Goal: Task Accomplishment & Management: Complete application form

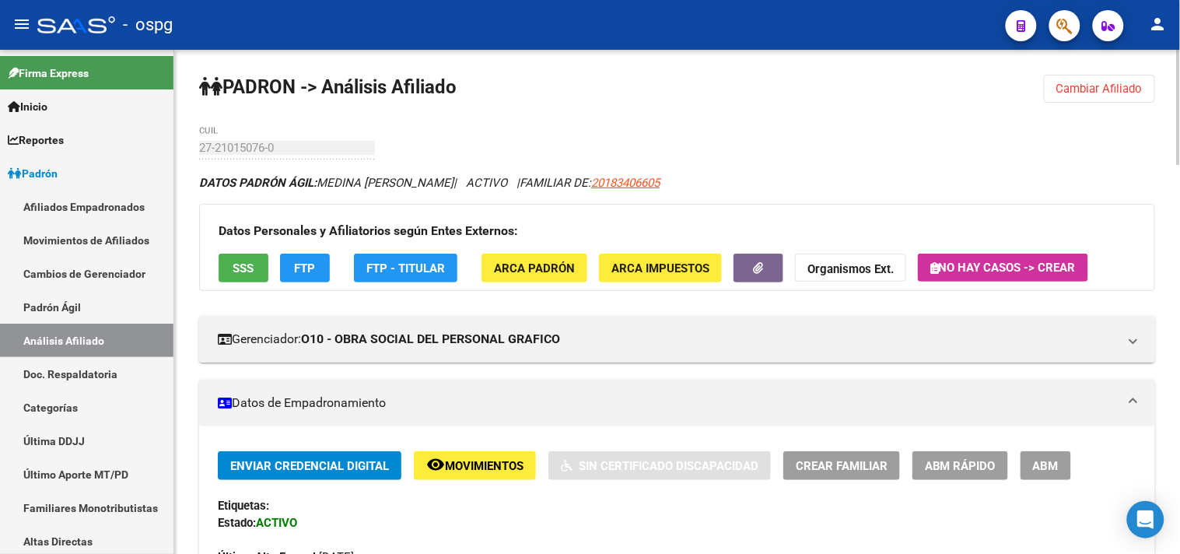
click at [1090, 97] on button "Cambiar Afiliado" at bounding box center [1099, 89] width 111 height 28
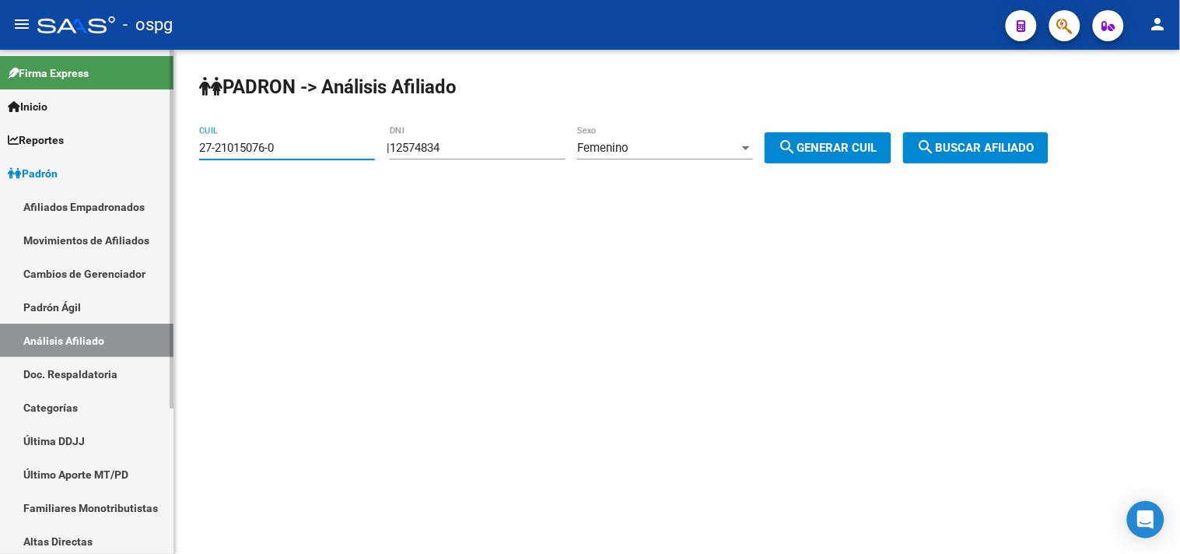
drag, startPoint x: 305, startPoint y: 152, endPoint x: 111, endPoint y: 160, distance: 193.9
click at [111, 160] on mat-sidenav-container "Firma Express Inicio Calendario SSS Instructivos Contacto OS Reportes Ingresos …" at bounding box center [590, 302] width 1180 height 504
type input "20-35428868-1"
drag, startPoint x: 971, startPoint y: 133, endPoint x: 969, endPoint y: 144, distance: 11.0
click at [969, 144] on button "search Buscar afiliado" at bounding box center [975, 147] width 145 height 31
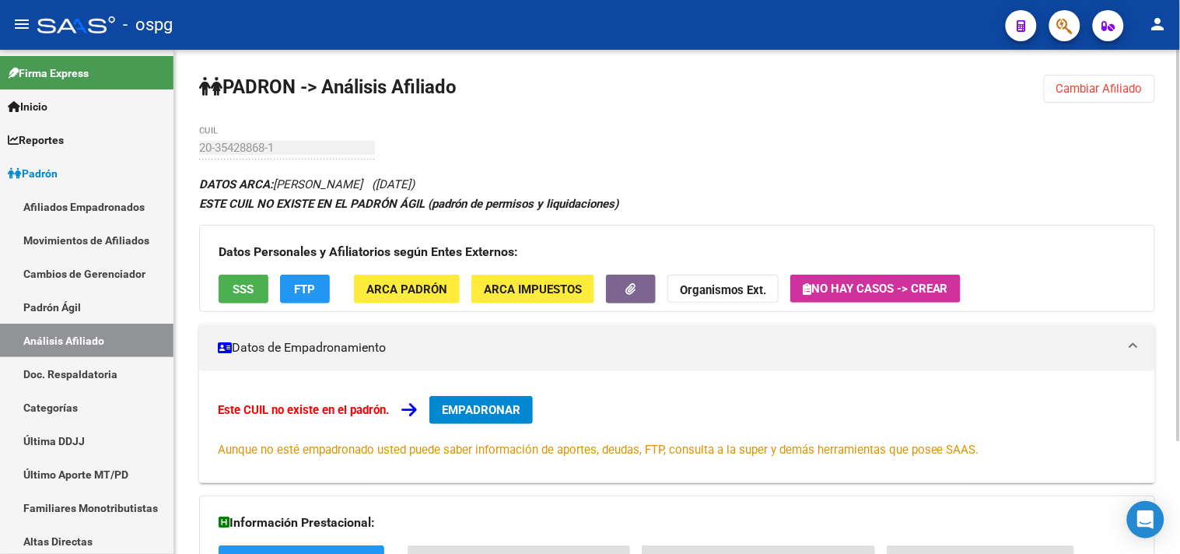
click at [467, 415] on span "EMPADRONAR" at bounding box center [481, 410] width 79 height 14
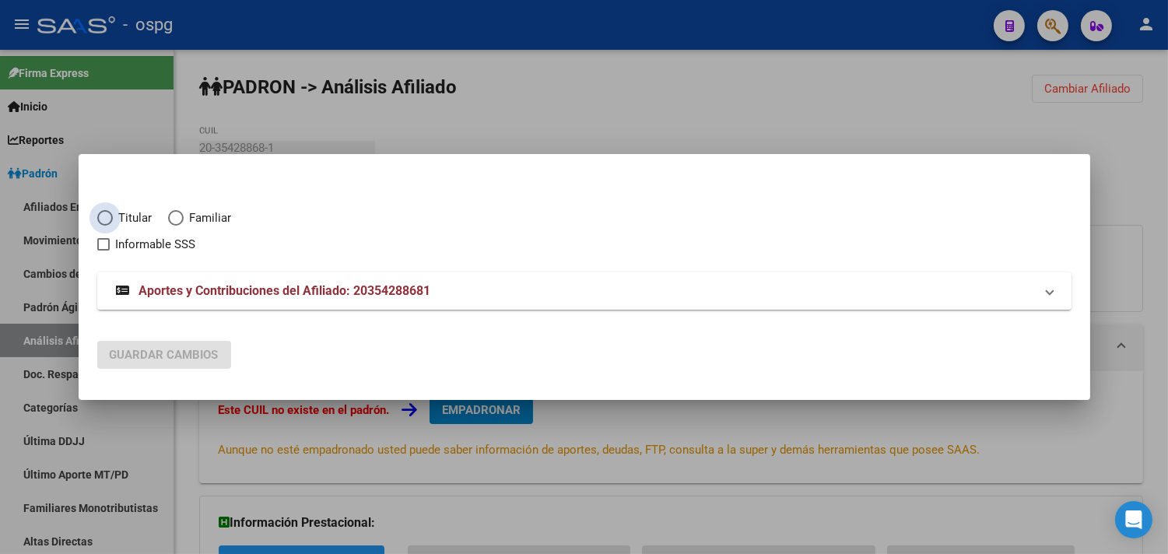
click at [117, 222] on span "Titular" at bounding box center [133, 218] width 40 height 18
click at [113, 222] on input "Titular" at bounding box center [105, 218] width 16 height 16
radio input "true"
checkbox input "true"
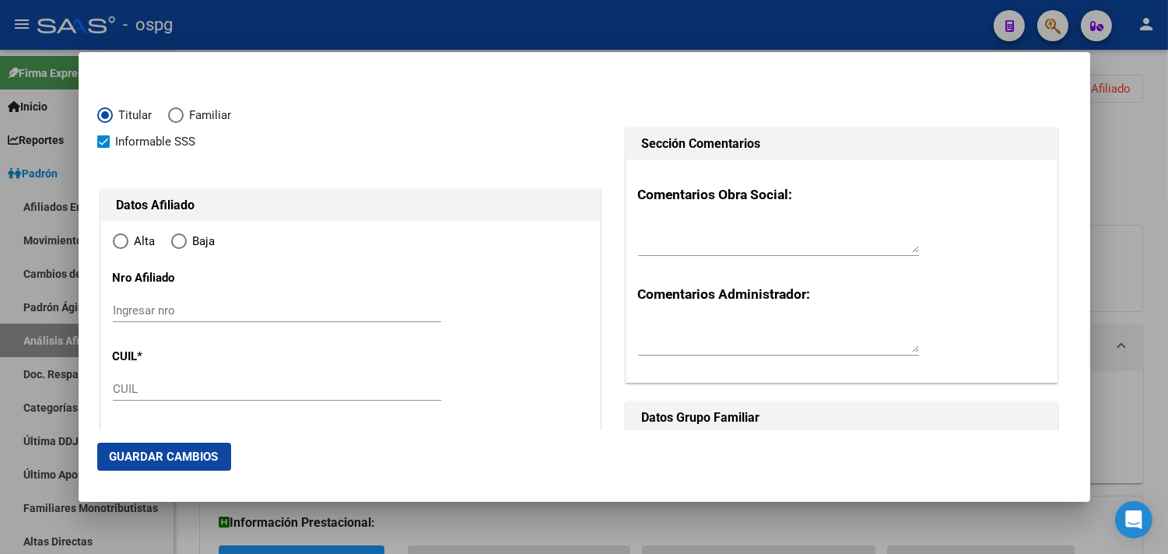
type input "20-35428868-1"
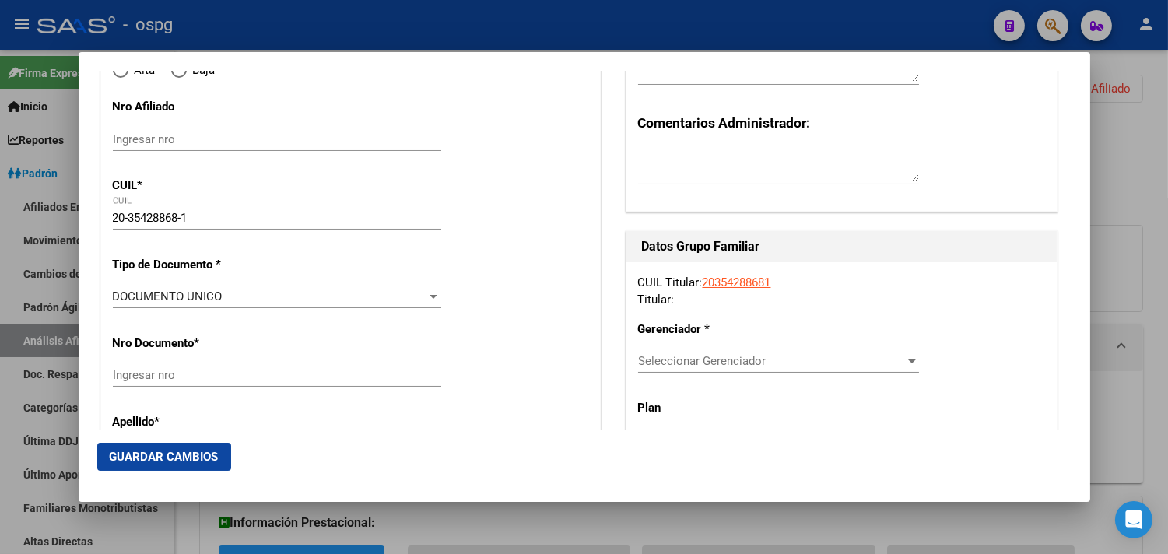
type input "35428868"
type input "GIMENEZ"
type input "[DEMOGRAPHIC_DATA][PERSON_NAME]"
type input "[DATE]"
type input "VIRREY DEL PINO"
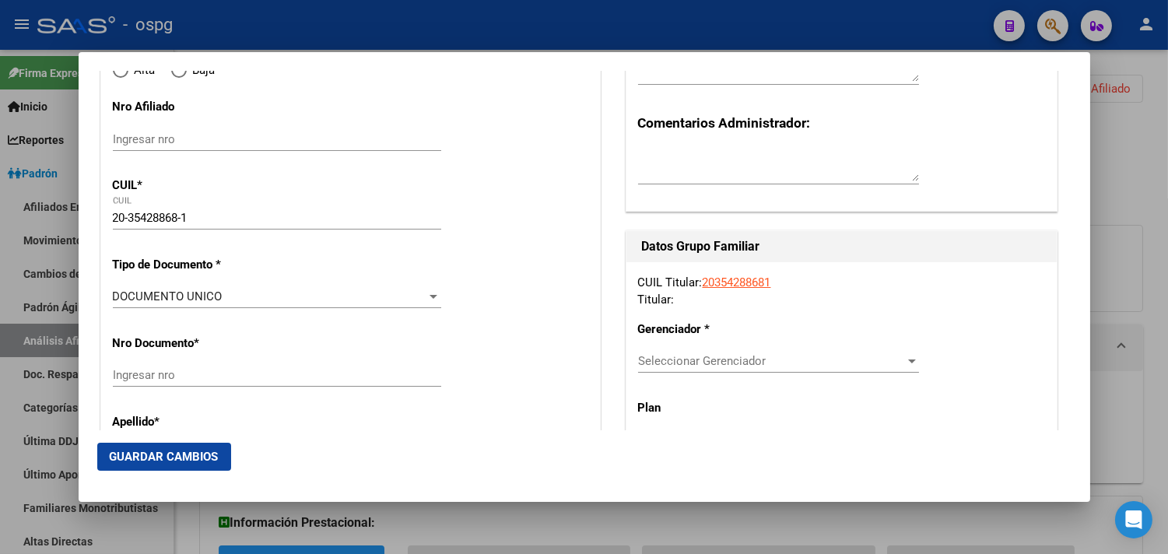
type input "1763"
type input "[GEOGRAPHIC_DATA]"
type input "1738"
type input "VIRREY DEL PINO"
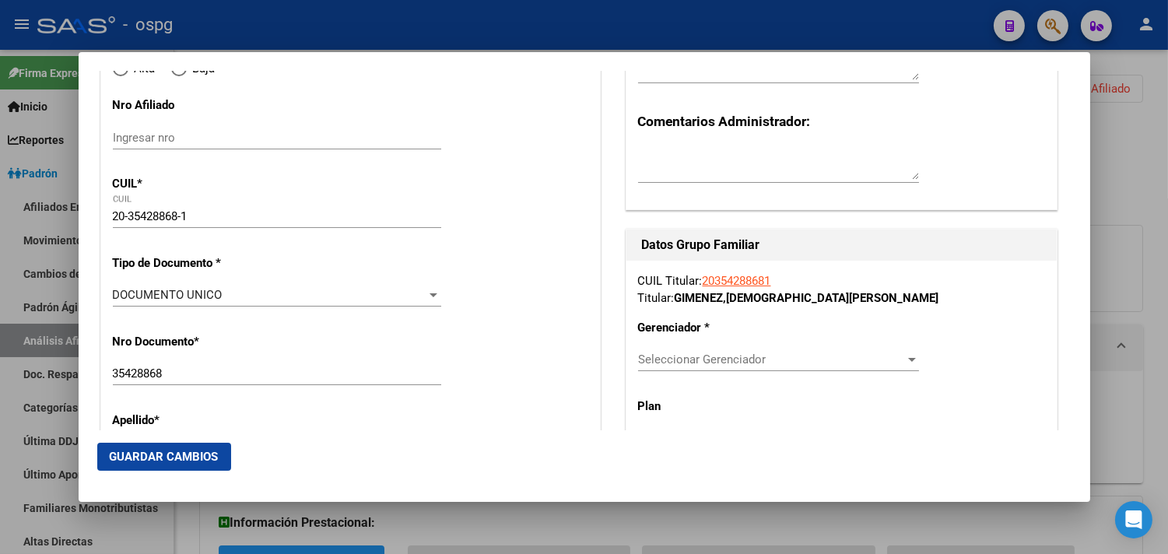
radio input "true"
click at [119, 289] on input "Ingresar fecha" at bounding box center [277, 299] width 328 height 25
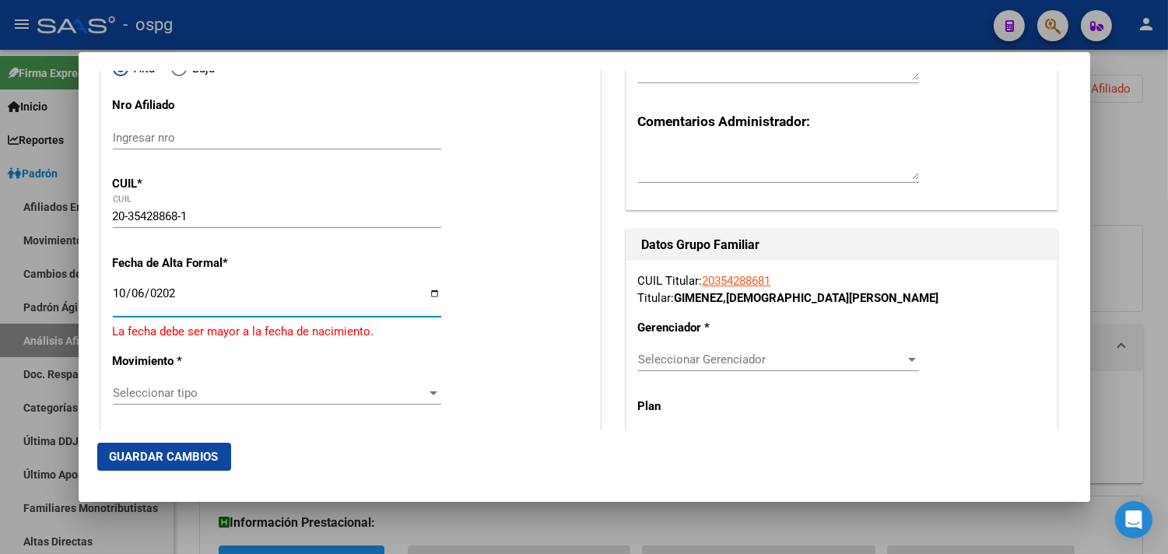
type input "[DATE]"
click at [188, 372] on div "Seleccionar tipo Seleccionar tipo" at bounding box center [277, 383] width 328 height 23
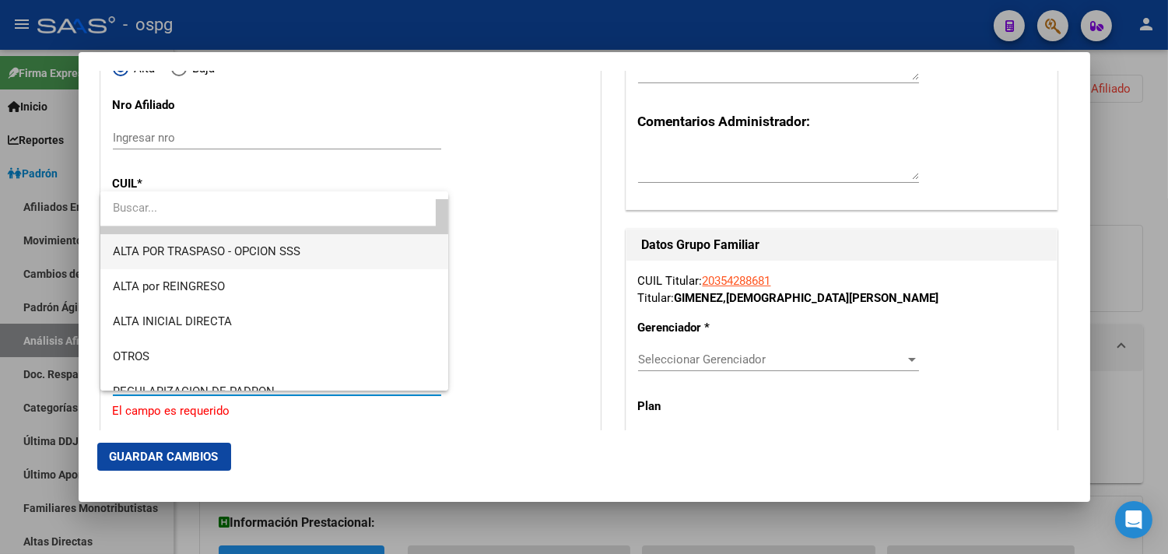
scroll to position [0, 0]
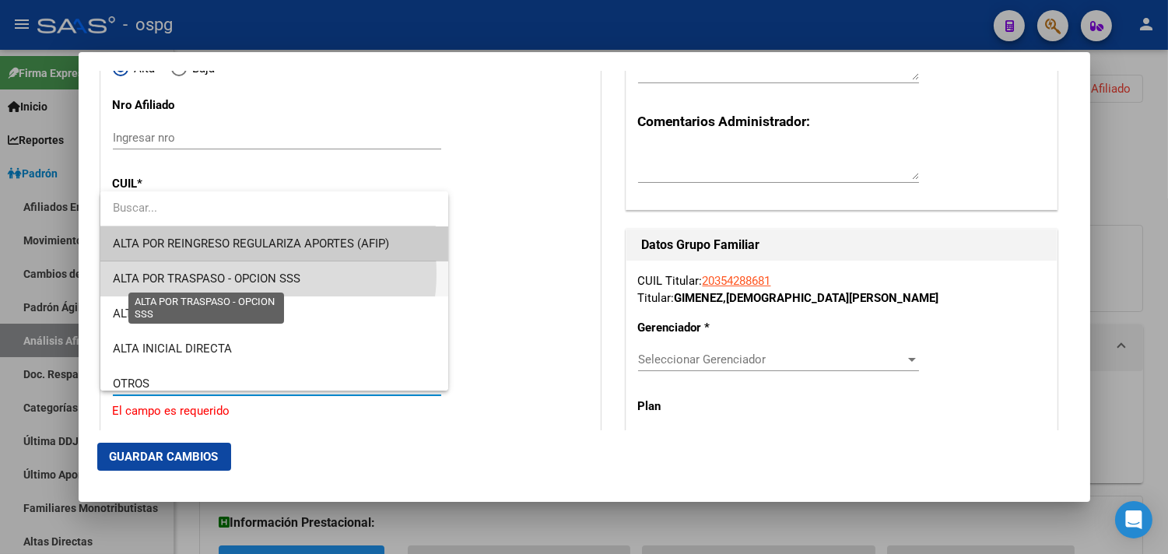
click at [254, 274] on span "ALTA POR TRASPASO - OPCION SSS" at bounding box center [206, 278] width 187 height 14
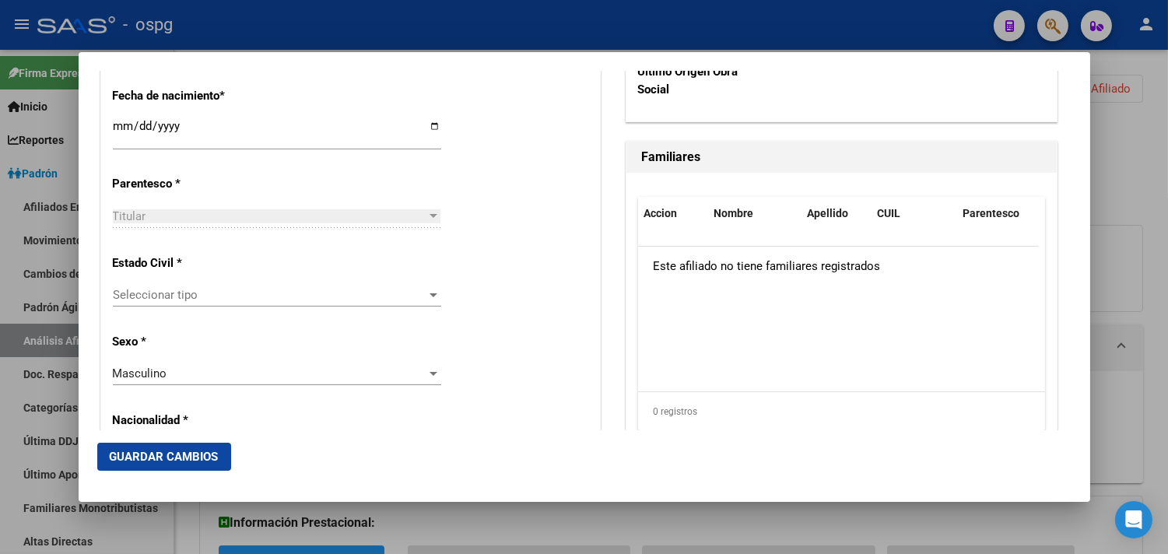
scroll to position [864, 0]
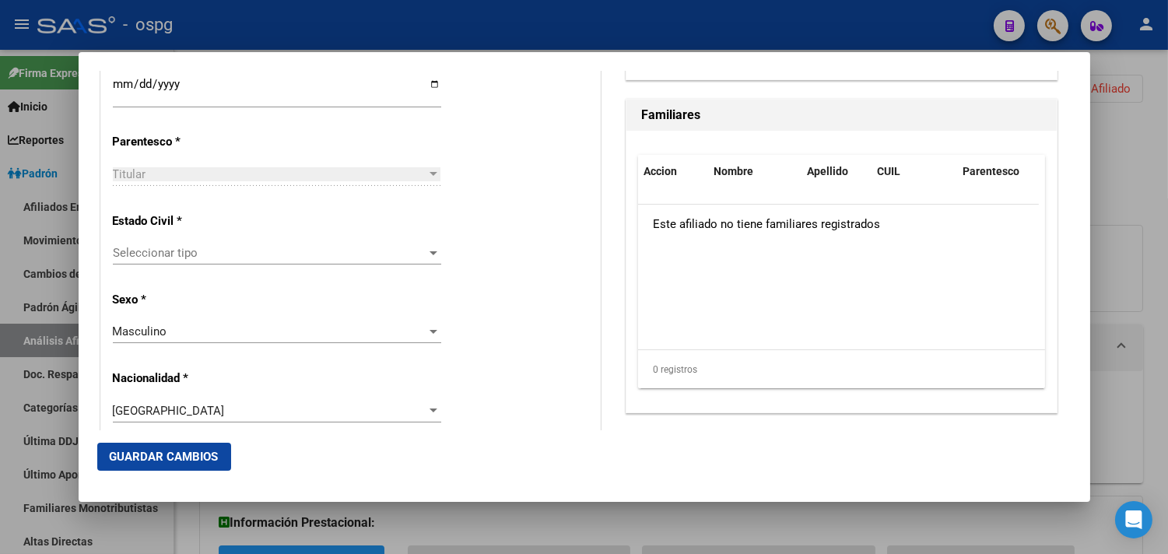
click at [156, 244] on div "Seleccionar tipo Seleccionar tipo" at bounding box center [277, 252] width 328 height 23
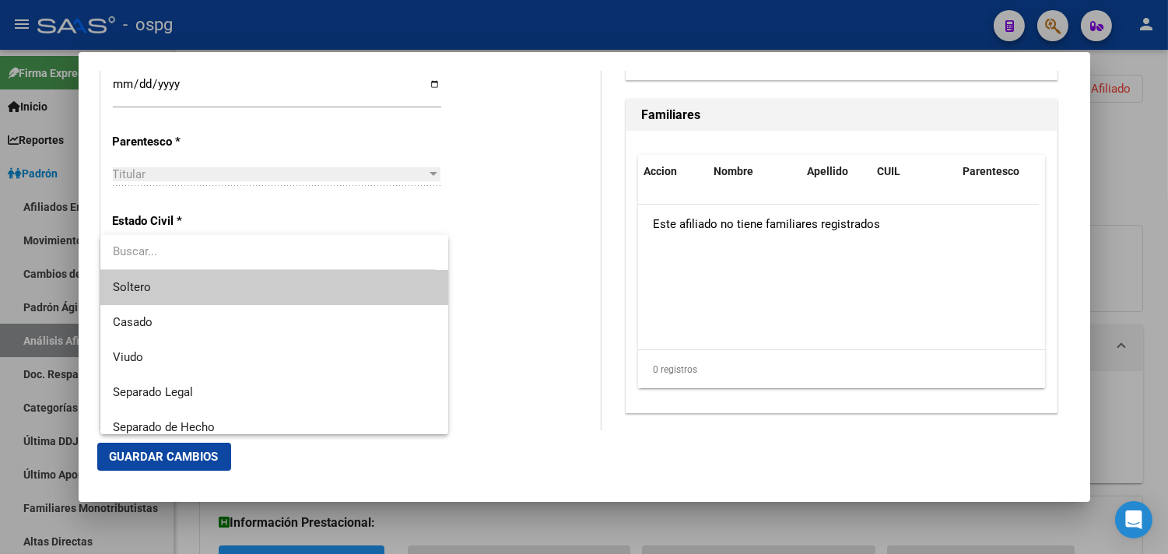
click at [168, 292] on span "Soltero" at bounding box center [274, 287] width 323 height 35
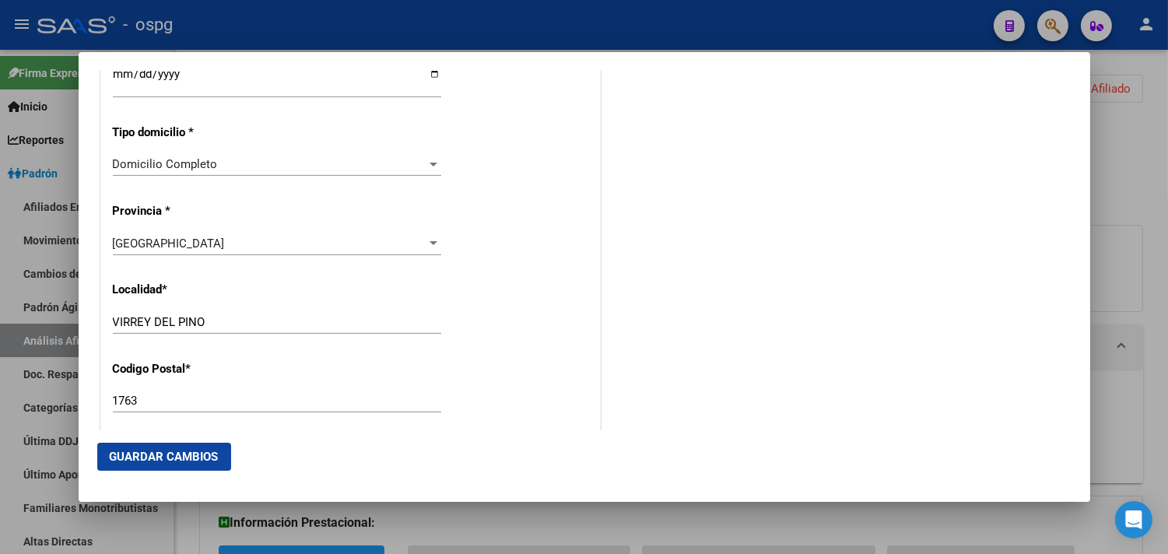
scroll to position [1382, 0]
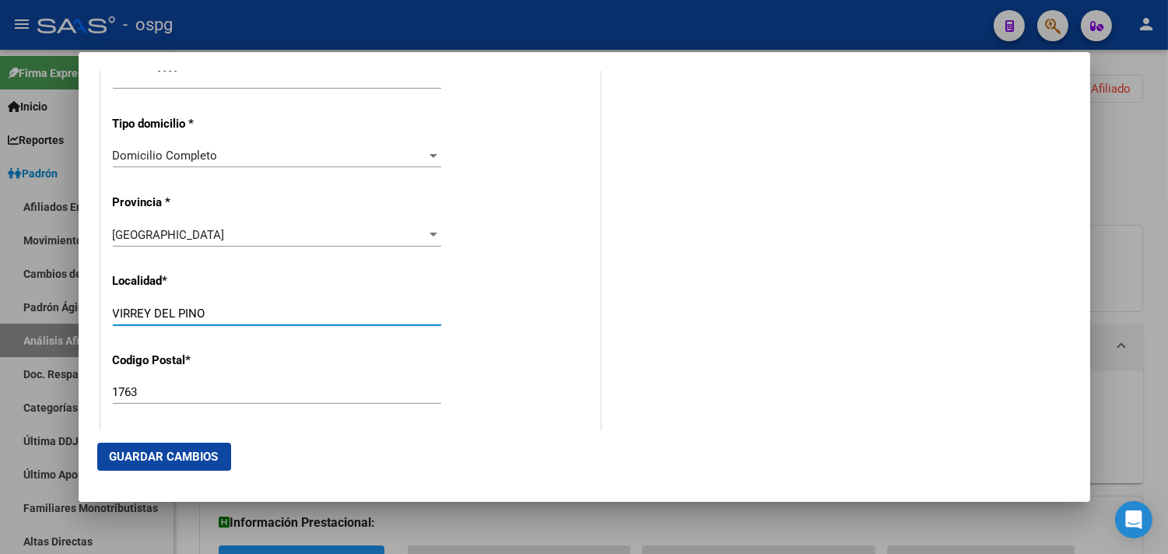
drag, startPoint x: 212, startPoint y: 313, endPoint x: 59, endPoint y: 311, distance: 153.3
click at [61, 310] on div "Titular Familiar Informable SSS Datos Afiliado Alta Baja Nro Afiliado Ingresar …" at bounding box center [584, 277] width 1168 height 554
type input "san justo"
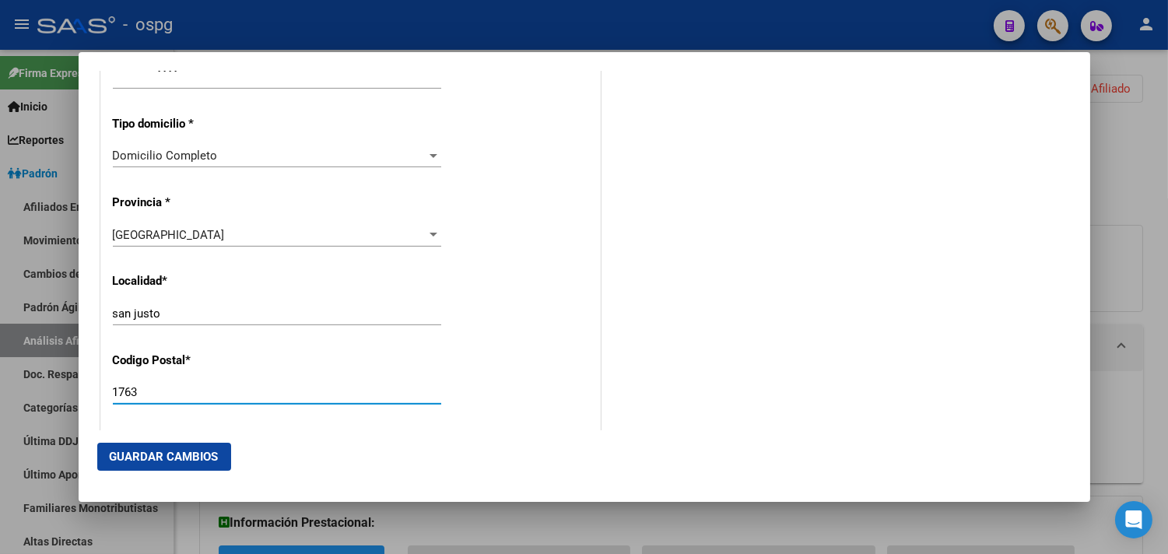
drag, startPoint x: 156, startPoint y: 397, endPoint x: 88, endPoint y: 393, distance: 68.6
click at [88, 393] on mat-dialog-content "Titular Familiar Informable SSS Datos Afiliado Alta Baja Nro Afiliado Ingresar …" at bounding box center [584, 251] width 1011 height 360
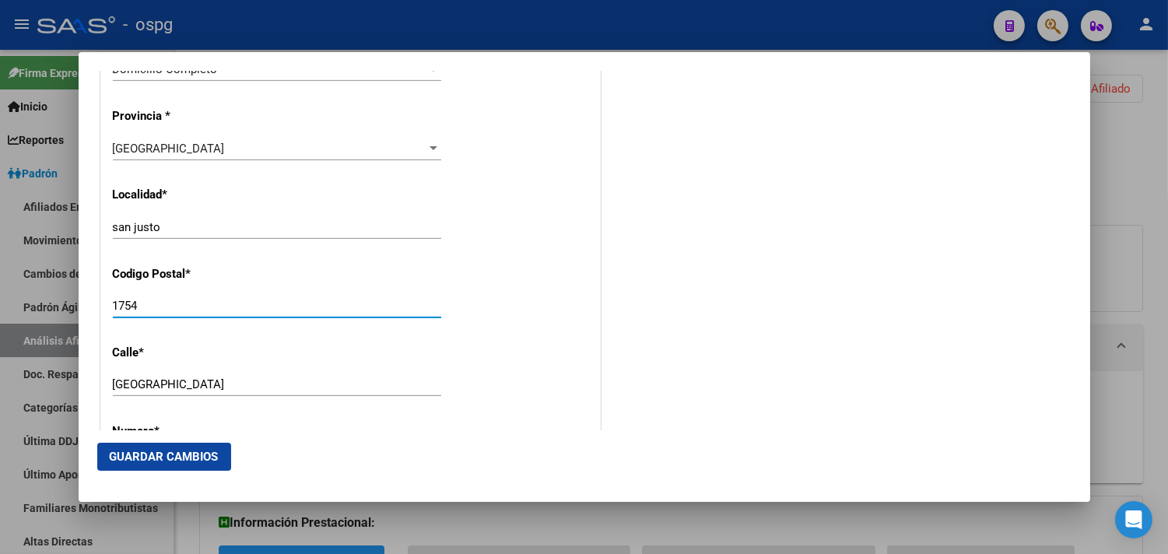
scroll to position [1642, 0]
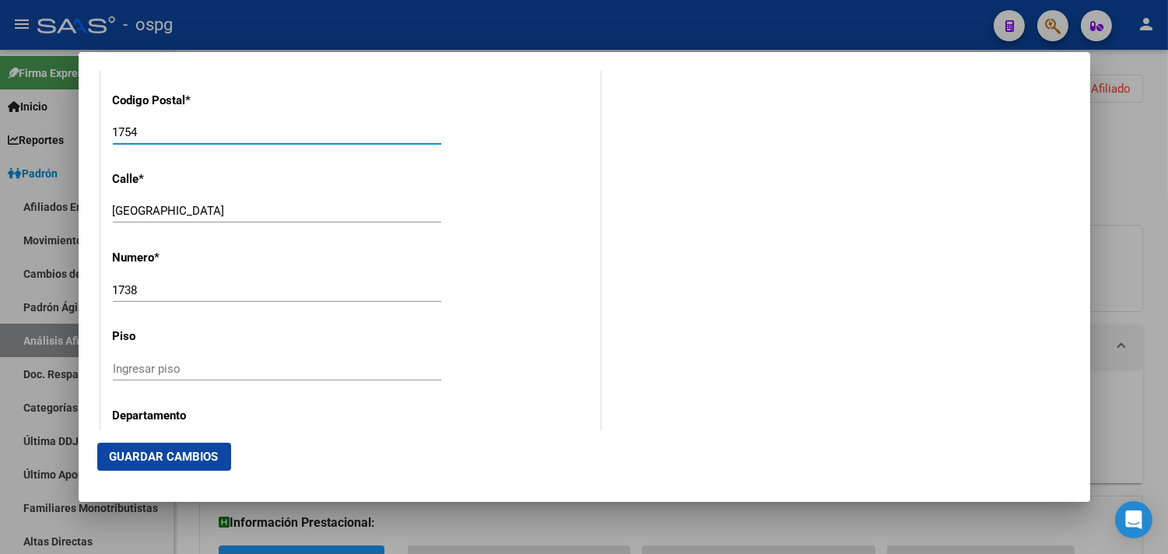
type input "1754"
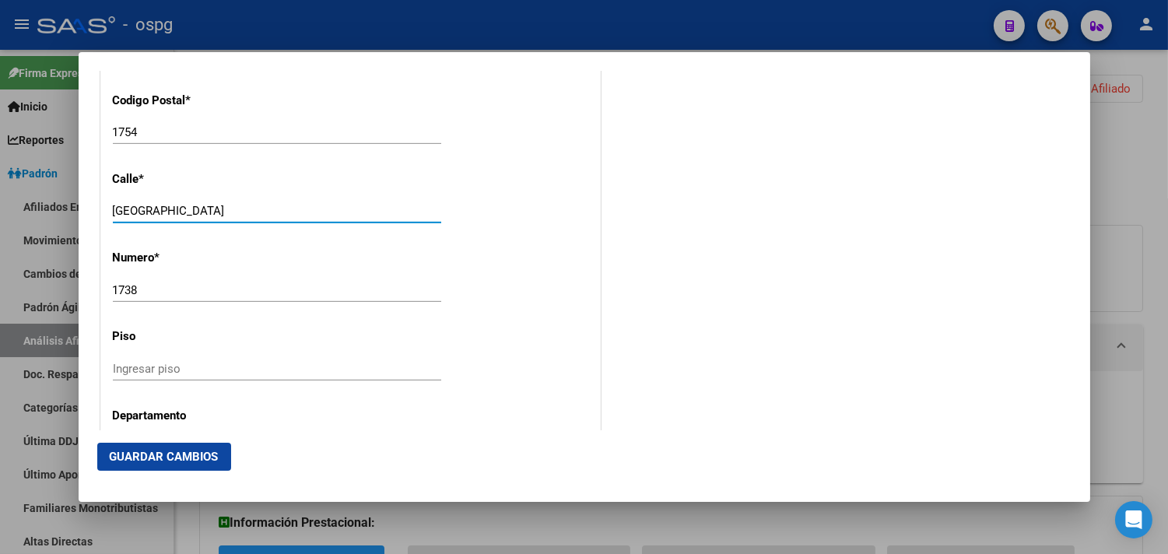
drag, startPoint x: 236, startPoint y: 213, endPoint x: 102, endPoint y: 205, distance: 134.0
type input "MENDOZA"
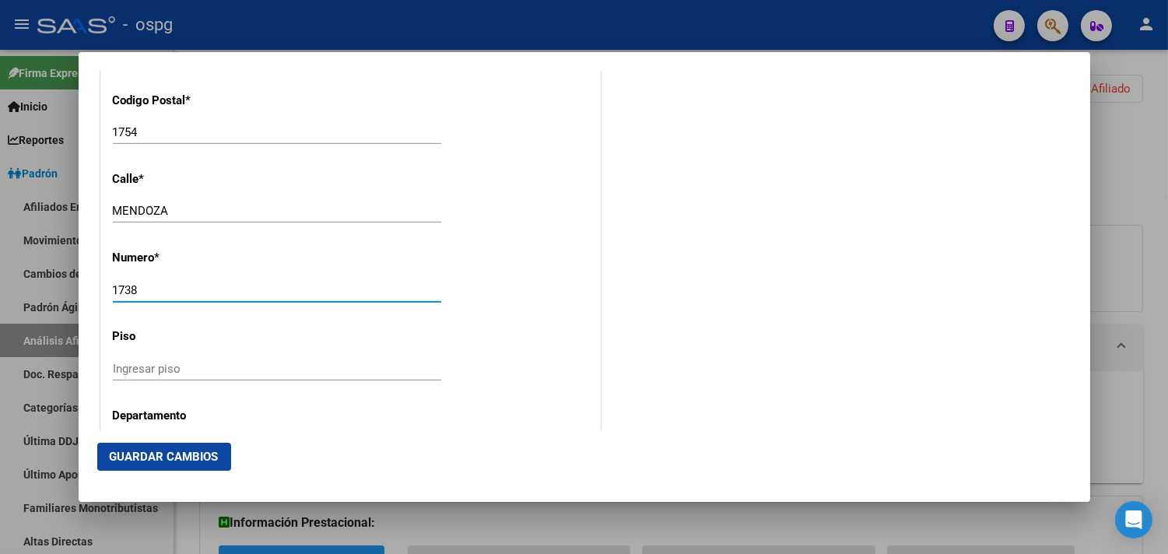
drag, startPoint x: 135, startPoint y: 283, endPoint x: 111, endPoint y: 284, distance: 23.3
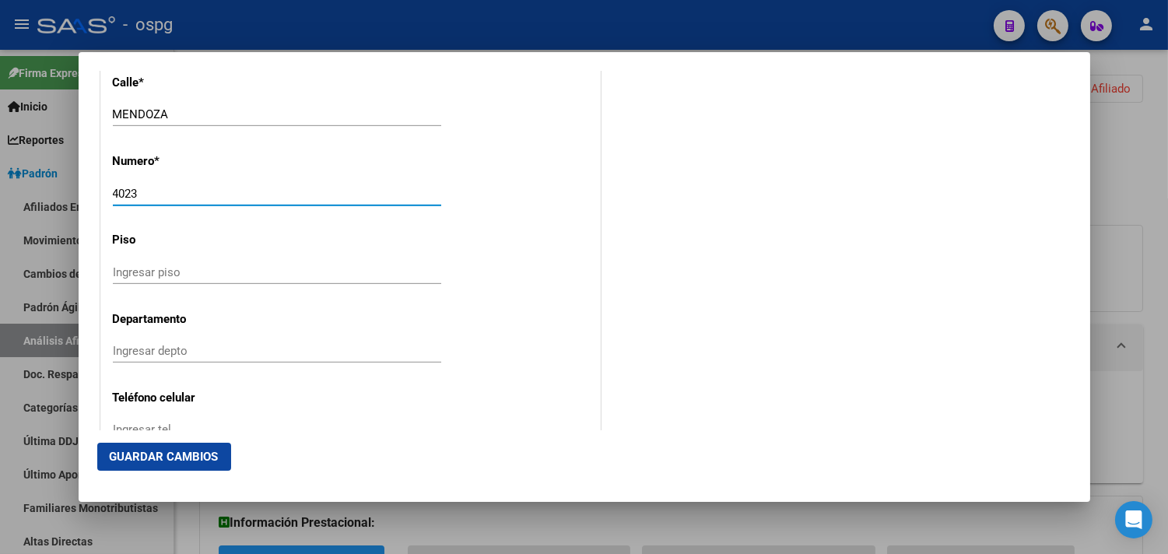
scroll to position [1901, 0]
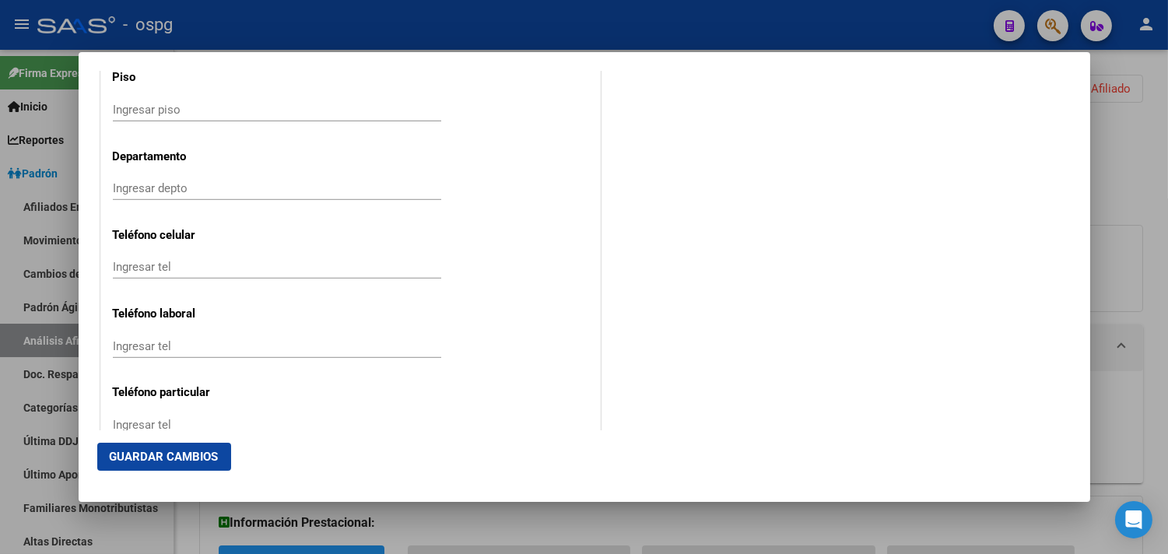
type input "4023"
click at [172, 275] on div "Ingresar tel" at bounding box center [277, 266] width 328 height 23
type input "01144469466"
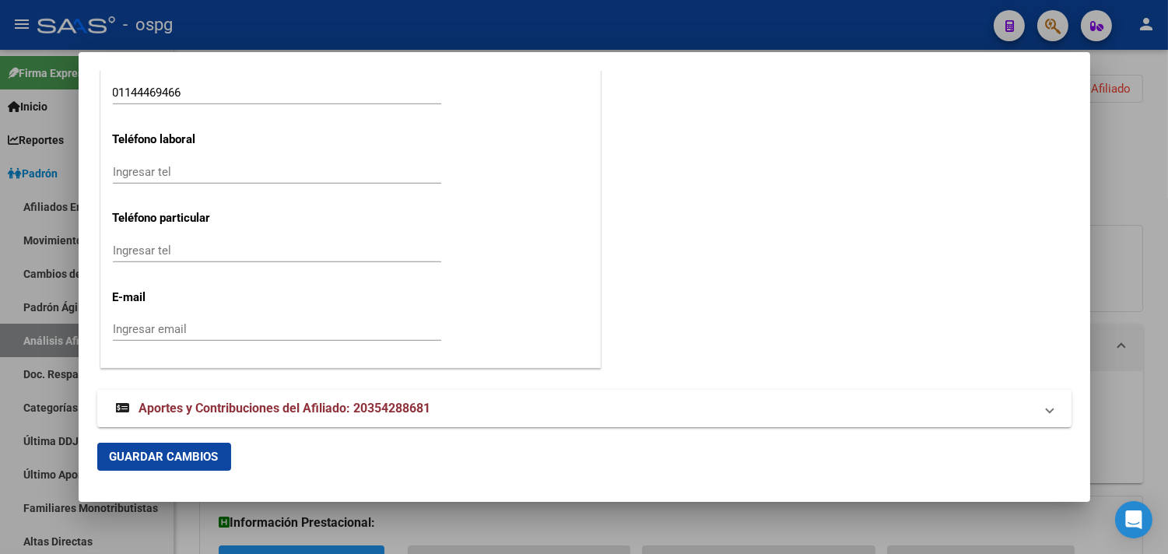
scroll to position [2089, 0]
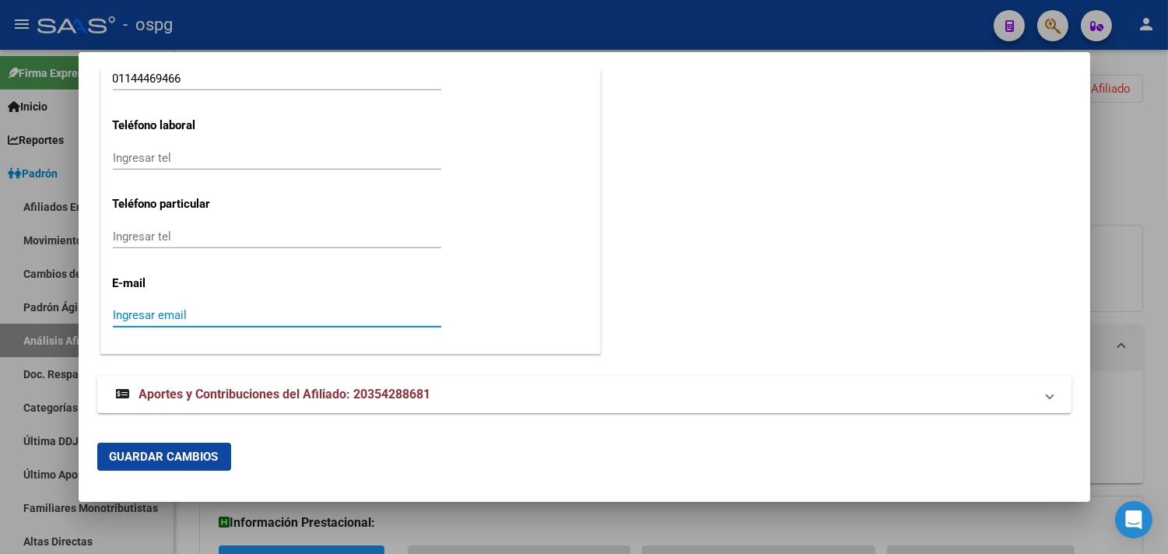
click at [156, 309] on input "Ingresar email" at bounding box center [277, 315] width 328 height 14
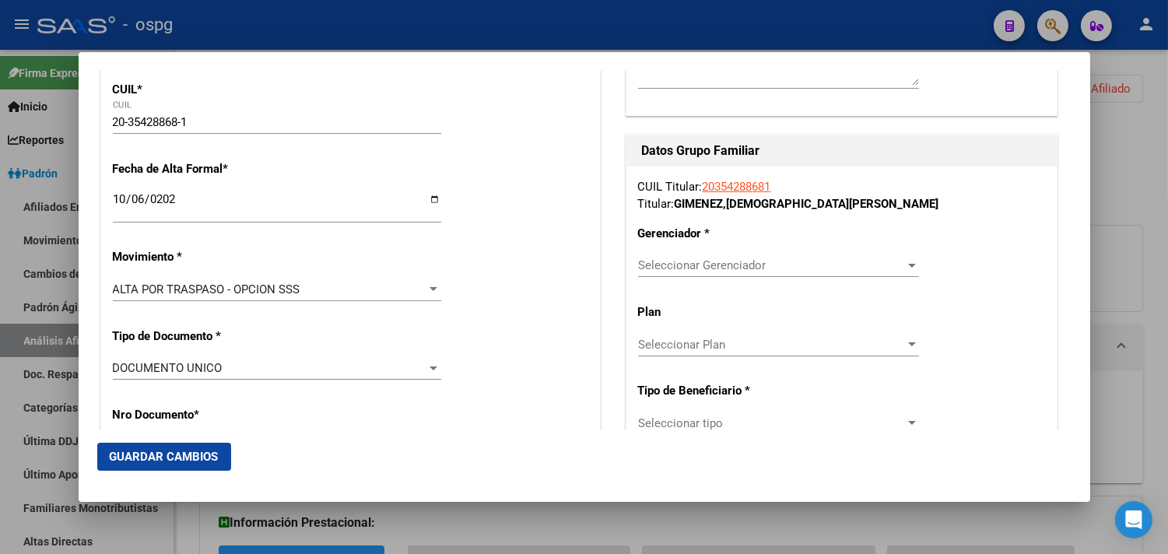
scroll to position [188, 0]
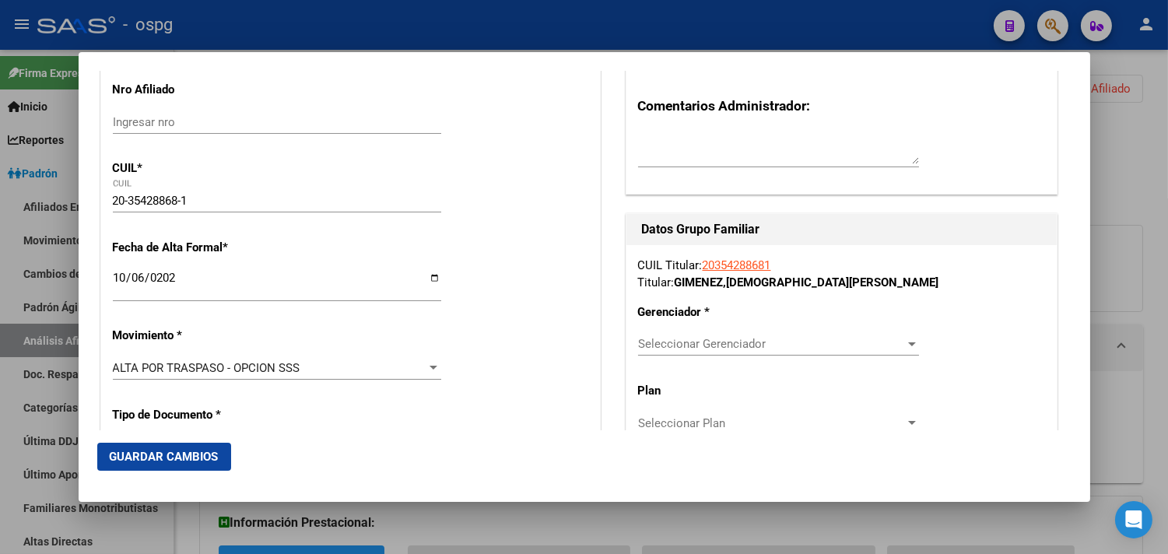
type input "[EMAIL_ADDRESS][DOMAIN_NAME]"
click at [765, 331] on div "CUIL Titular: 20354288681 Titular: GIMENEZ , [PERSON_NAME] * Seleccionar Gerenc…" at bounding box center [841, 500] width 430 height 510
click at [774, 341] on span "Seleccionar Gerenciador" at bounding box center [771, 344] width 267 height 14
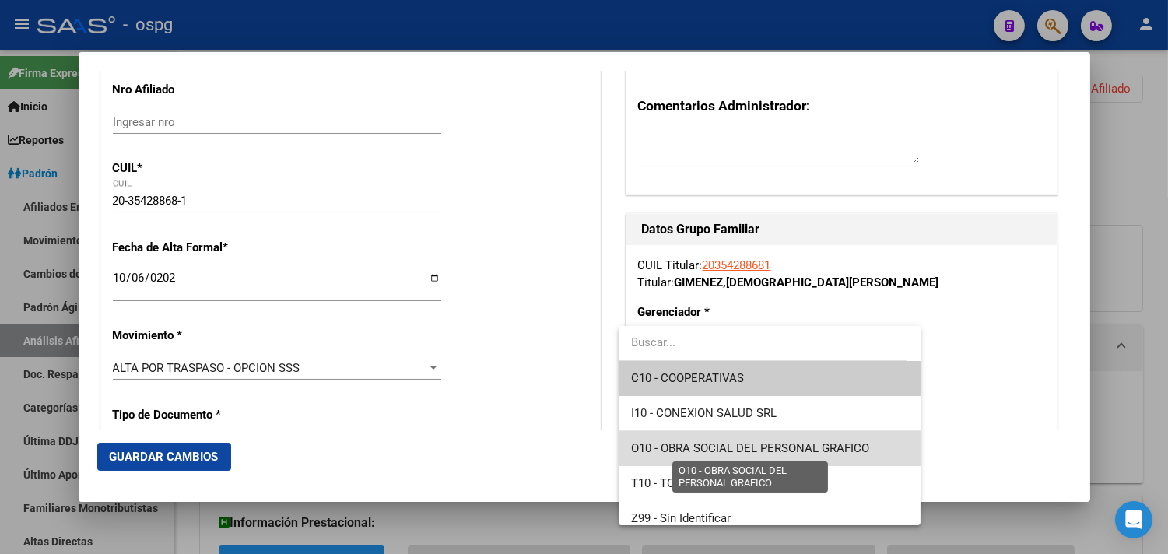
click at [786, 446] on span "O10 - OBRA SOCIAL DEL PERSONAL GRAFICO" at bounding box center [750, 448] width 238 height 14
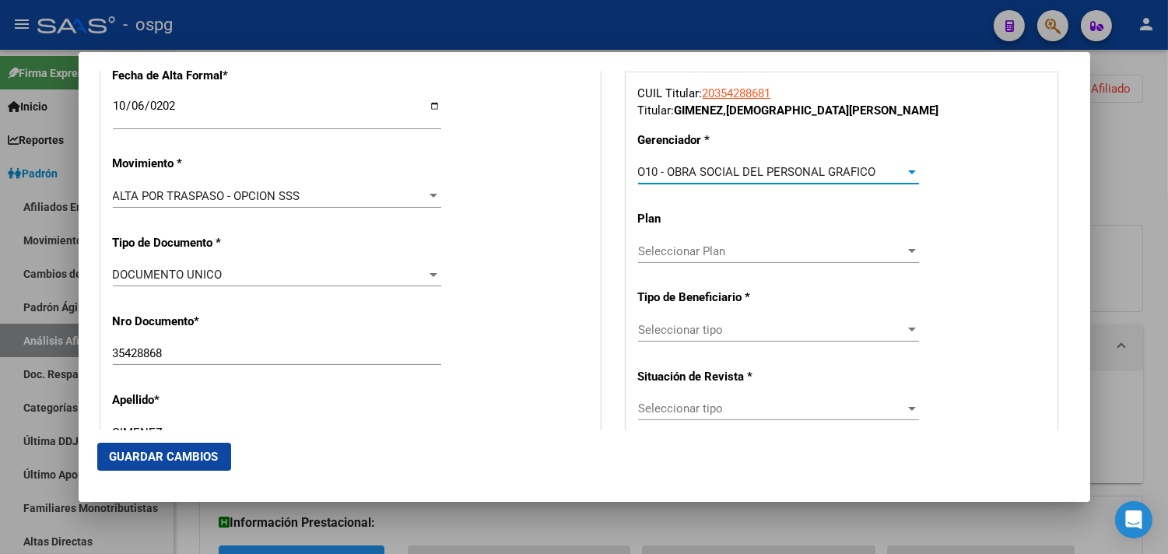
scroll to position [361, 0]
drag, startPoint x: 710, startPoint y: 331, endPoint x: 710, endPoint y: 322, distance: 8.6
click at [710, 322] on span "Seleccionar tipo" at bounding box center [771, 329] width 267 height 14
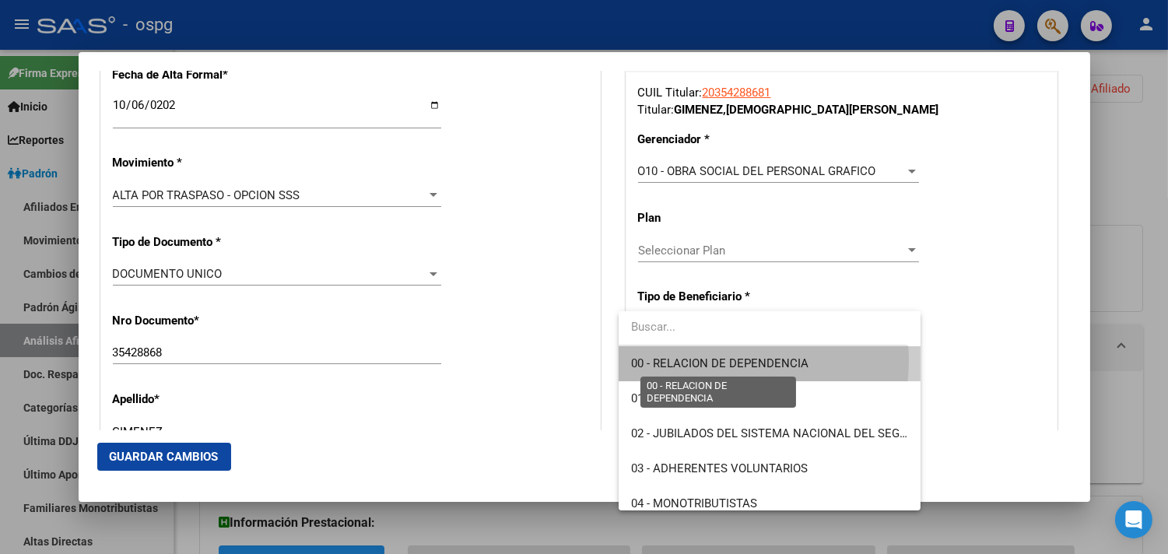
click at [709, 359] on span "00 - RELACION DE DEPENDENCIA" at bounding box center [719, 363] width 177 height 14
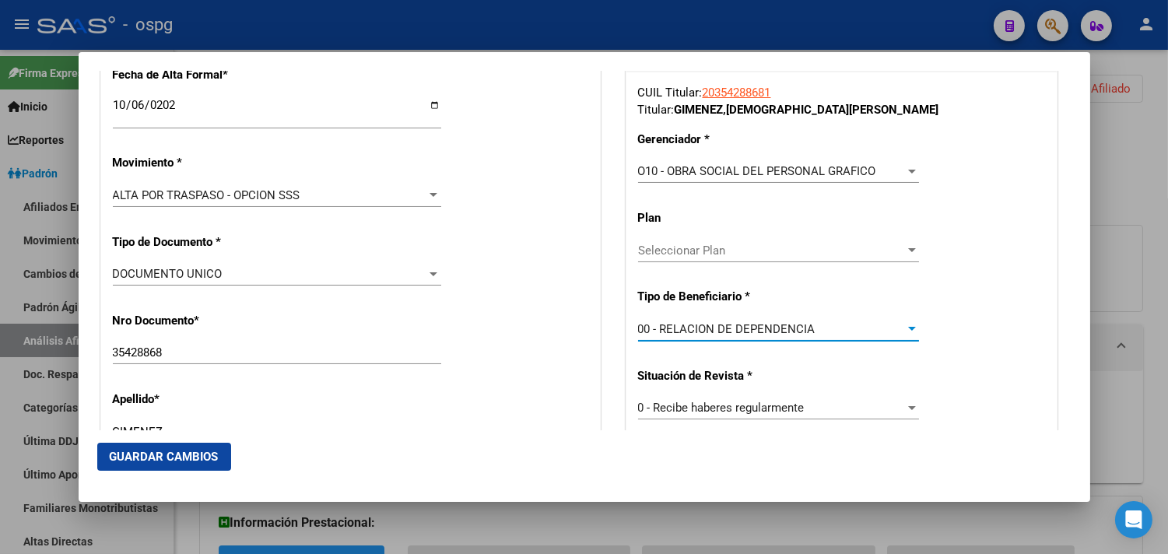
scroll to position [620, 0]
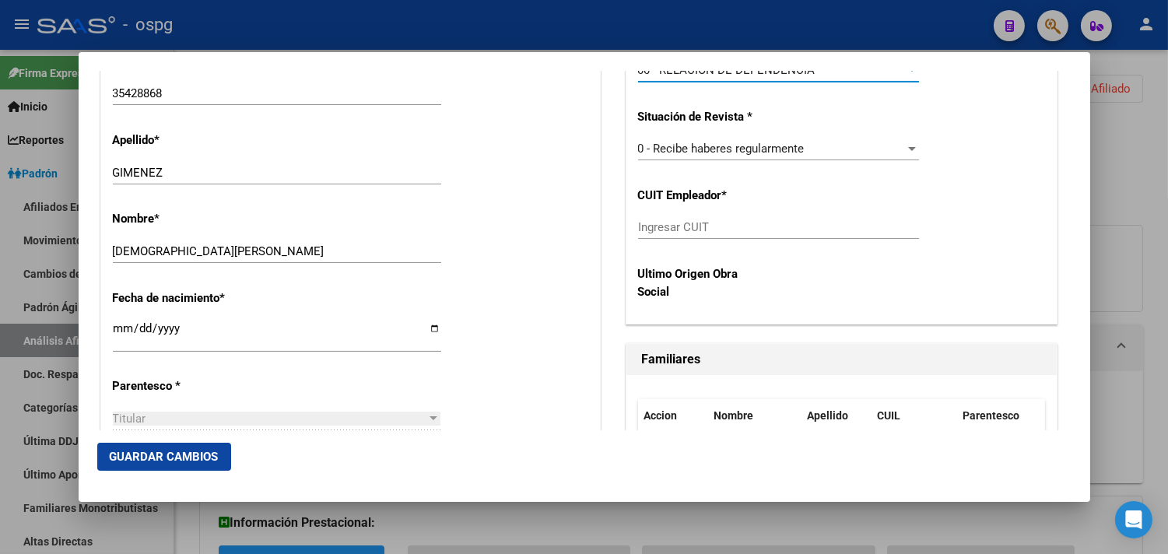
click at [647, 231] on input "Ingresar CUIT" at bounding box center [778, 227] width 281 height 14
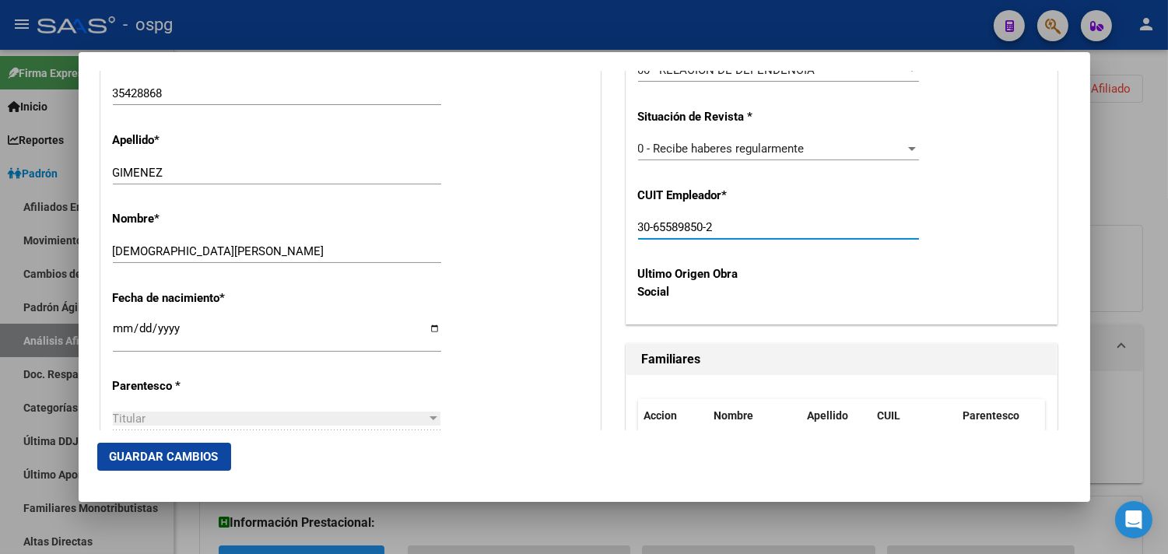
type input "30-65589850-2"
click at [195, 460] on span "Guardar Cambios" at bounding box center [164, 457] width 109 height 14
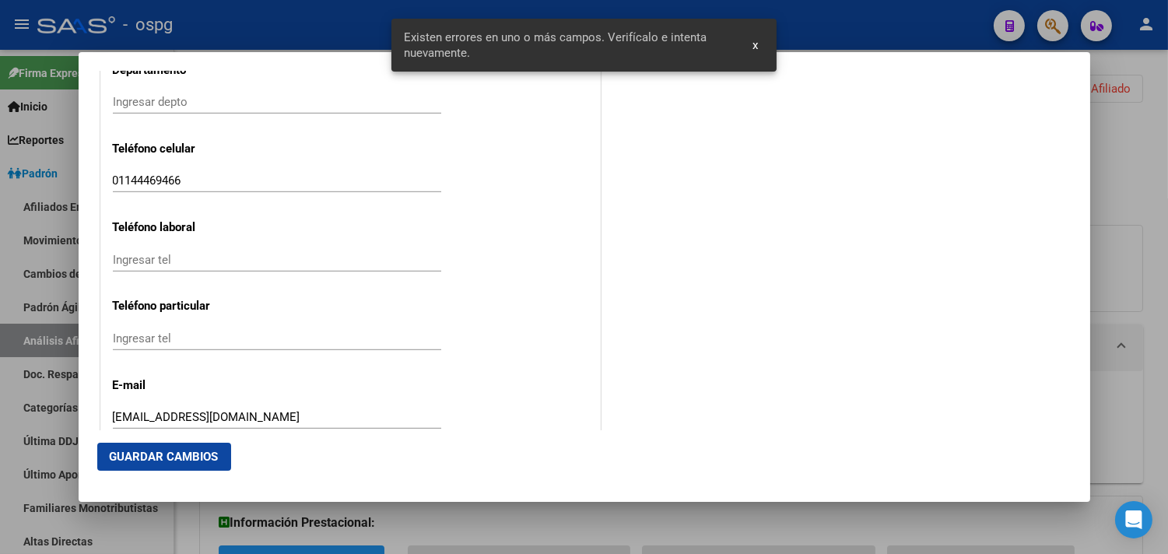
scroll to position [2099, 0]
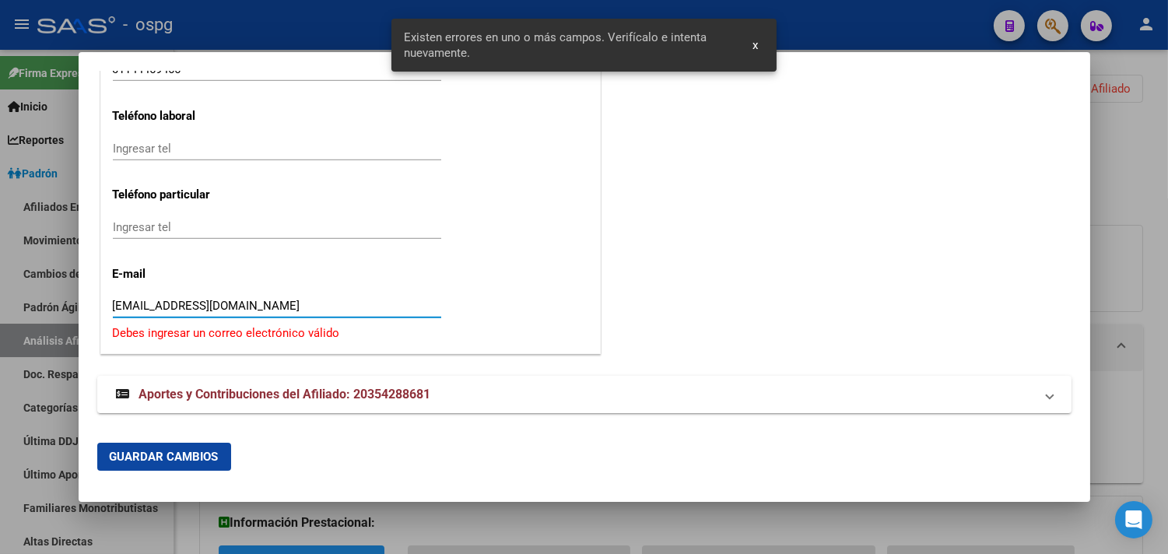
drag, startPoint x: 350, startPoint y: 306, endPoint x: 62, endPoint y: 304, distance: 287.8
click at [62, 304] on div "Titular Familiar Informable SSS Datos Afiliado Alta Baja Nro Afiliado Ingresar …" at bounding box center [584, 277] width 1168 height 554
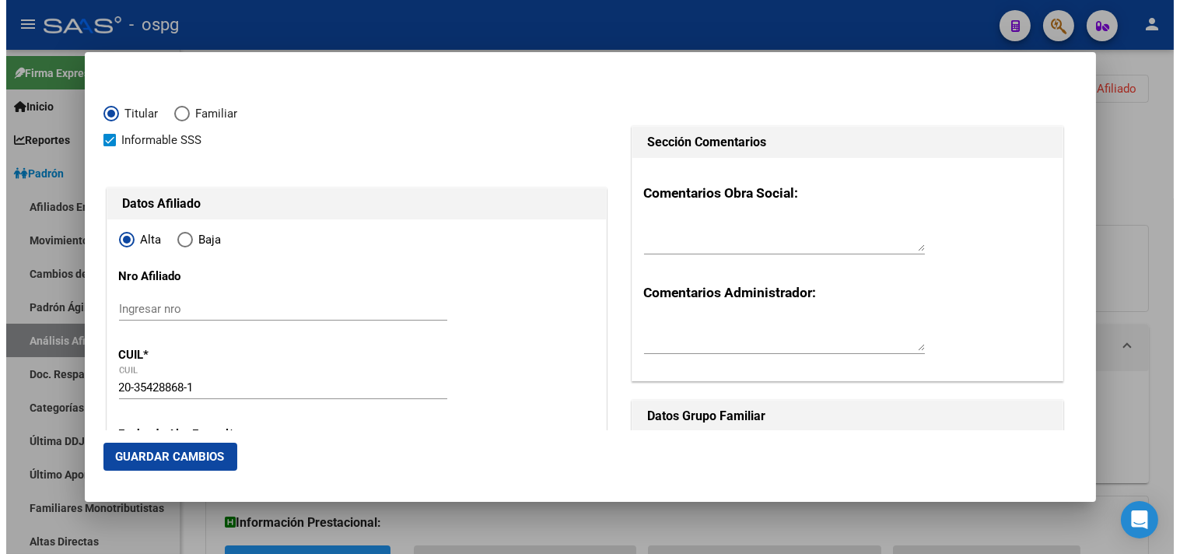
scroll to position [0, 0]
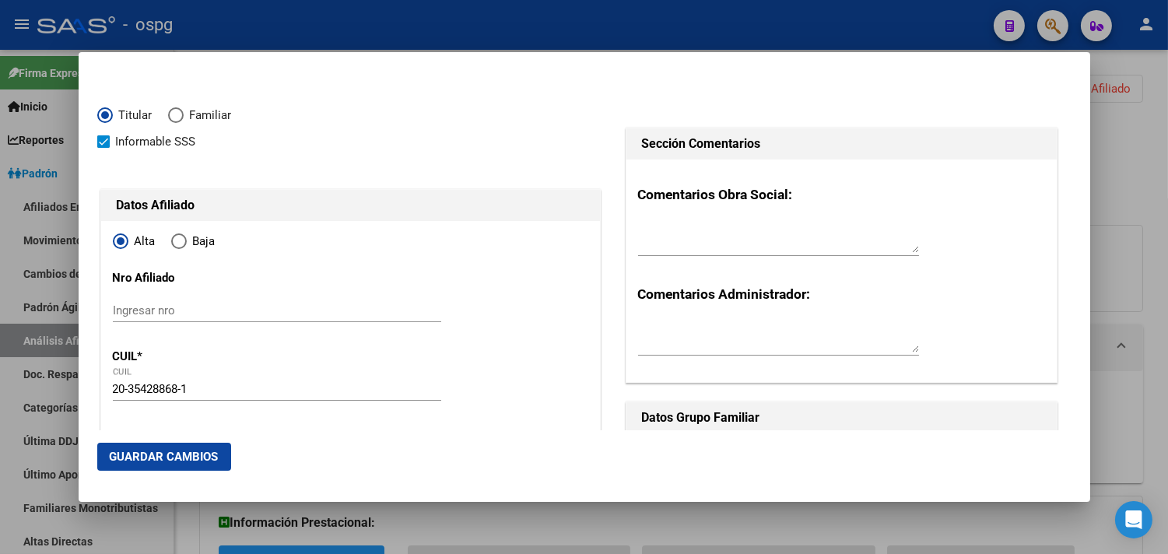
type input "[EMAIL_ADDRESS][DOMAIN_NAME]"
click at [207, 451] on span "Guardar Cambios" at bounding box center [164, 457] width 109 height 14
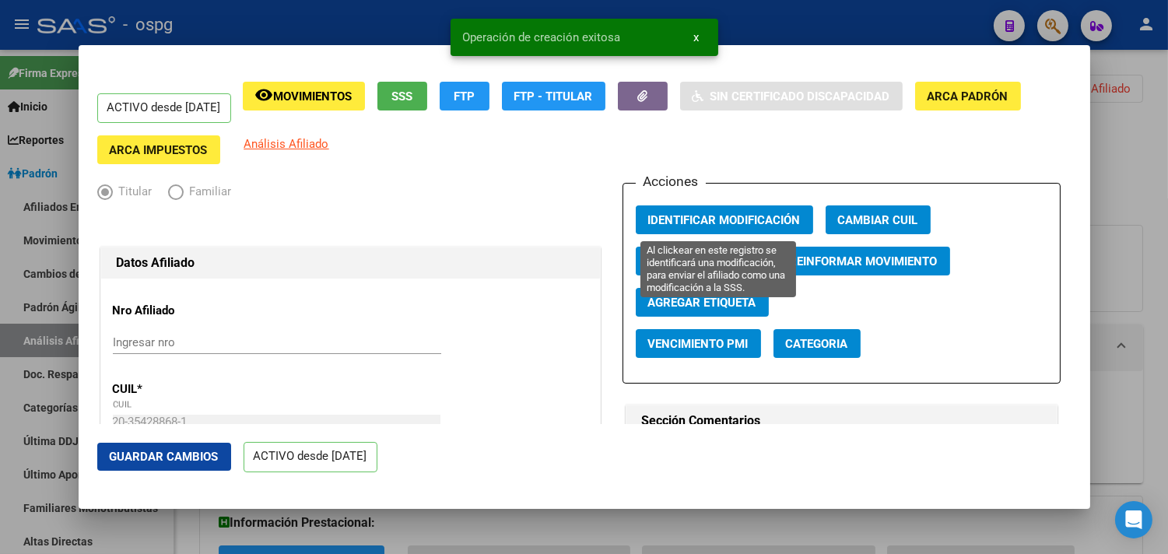
click at [720, 226] on span "Identificar Modificación" at bounding box center [724, 220] width 152 height 14
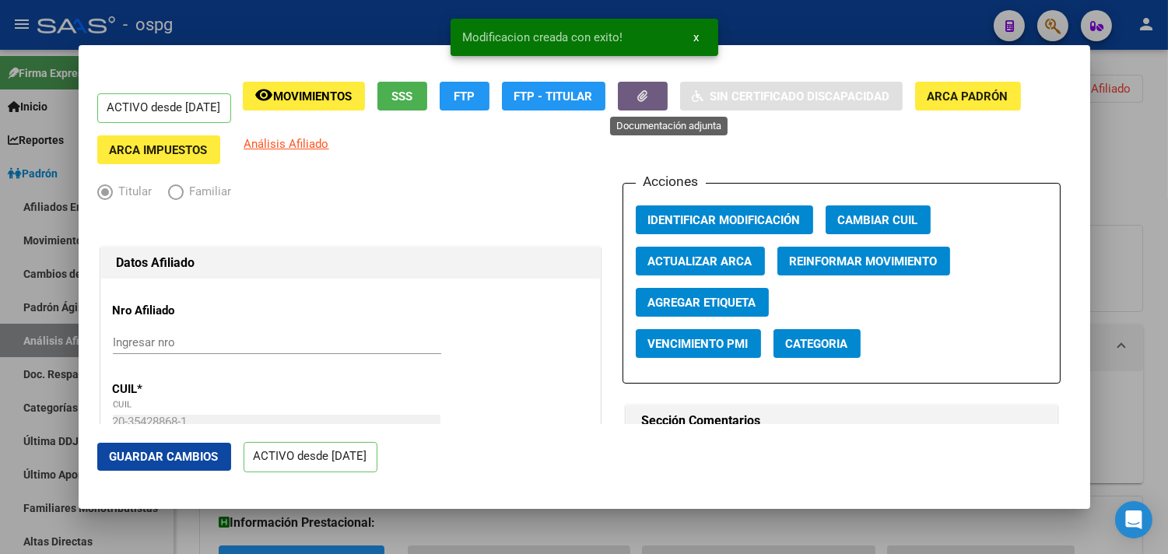
click at [661, 96] on button "button" at bounding box center [643, 96] width 50 height 29
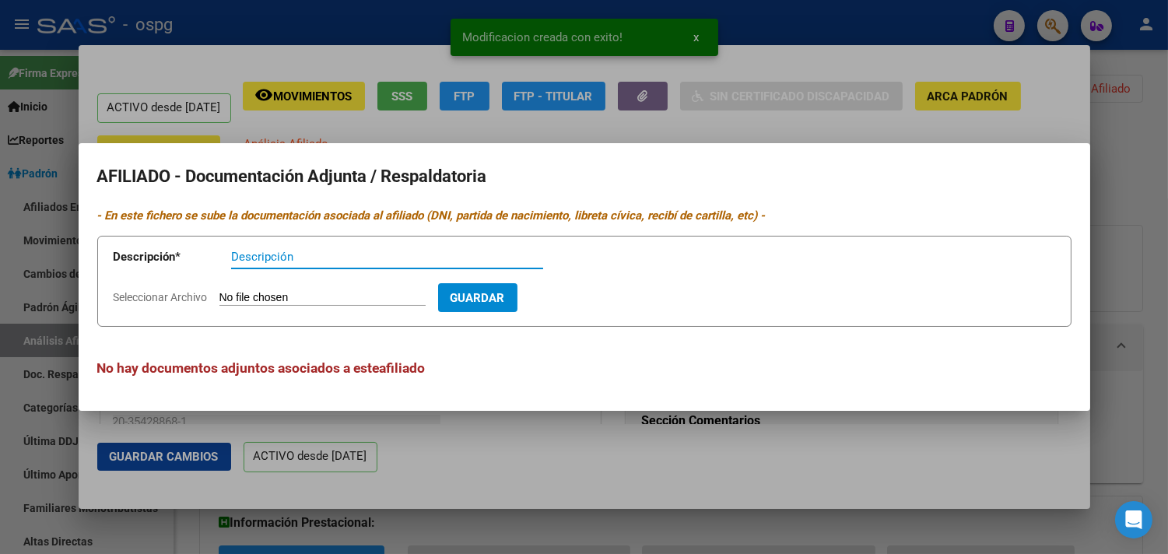
click at [240, 257] on input "Descripción" at bounding box center [387, 257] width 312 height 14
type input "ddjj"
click at [298, 296] on input "Seleccionar Archivo" at bounding box center [322, 298] width 206 height 15
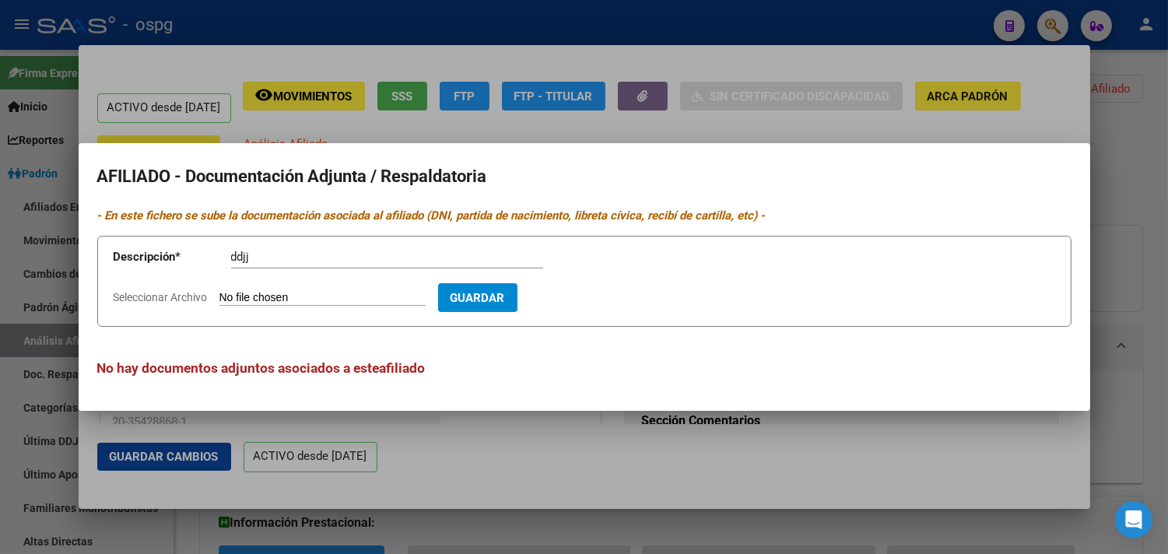
type input "C:\fakepath\ddjj [DEMOGRAPHIC_DATA]jpg"
click at [595, 303] on span "Guardar" at bounding box center [568, 298] width 54 height 14
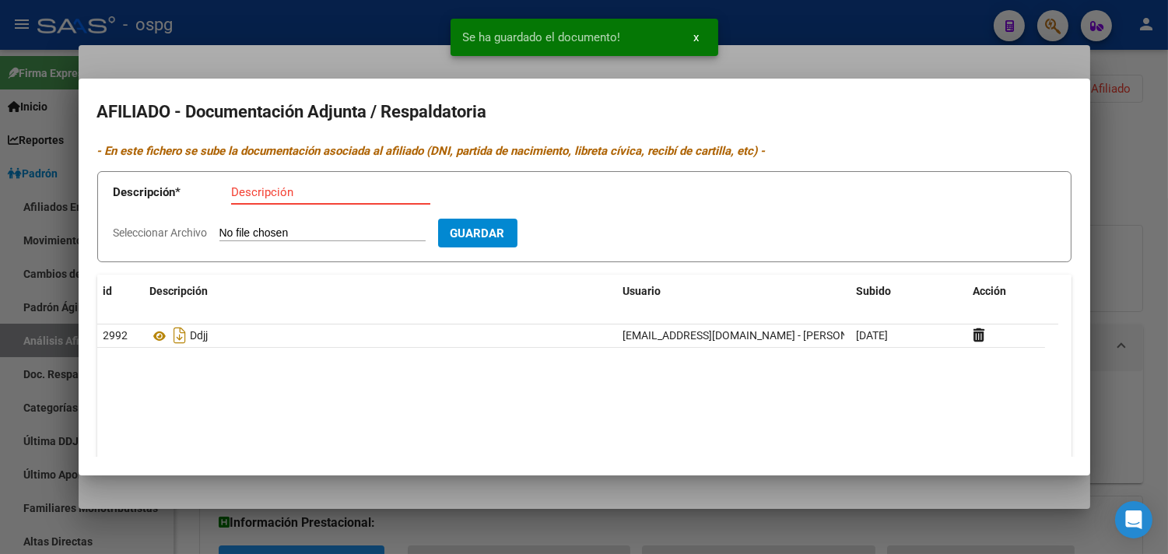
drag, startPoint x: 244, startPoint y: 187, endPoint x: 246, endPoint y: 195, distance: 8.7
click at [244, 189] on input "Descripción" at bounding box center [330, 192] width 199 height 14
type input "alta"
click at [257, 223] on form "Descripción * alta Descripción Seleccionar Archivo Guardar" at bounding box center [584, 216] width 974 height 91
click at [263, 227] on input "Seleccionar Archivo" at bounding box center [322, 233] width 206 height 15
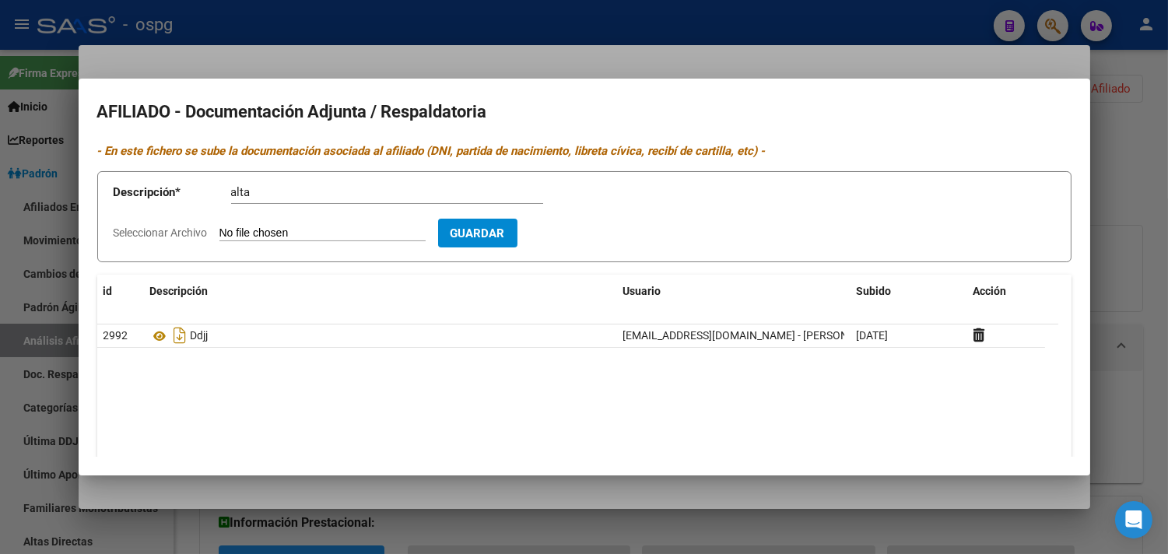
click at [229, 229] on input "Seleccionar Archivo" at bounding box center [322, 233] width 206 height 15
type input "C:\fakepath\alta c.jpg"
click at [595, 237] on span "Guardar" at bounding box center [568, 233] width 54 height 14
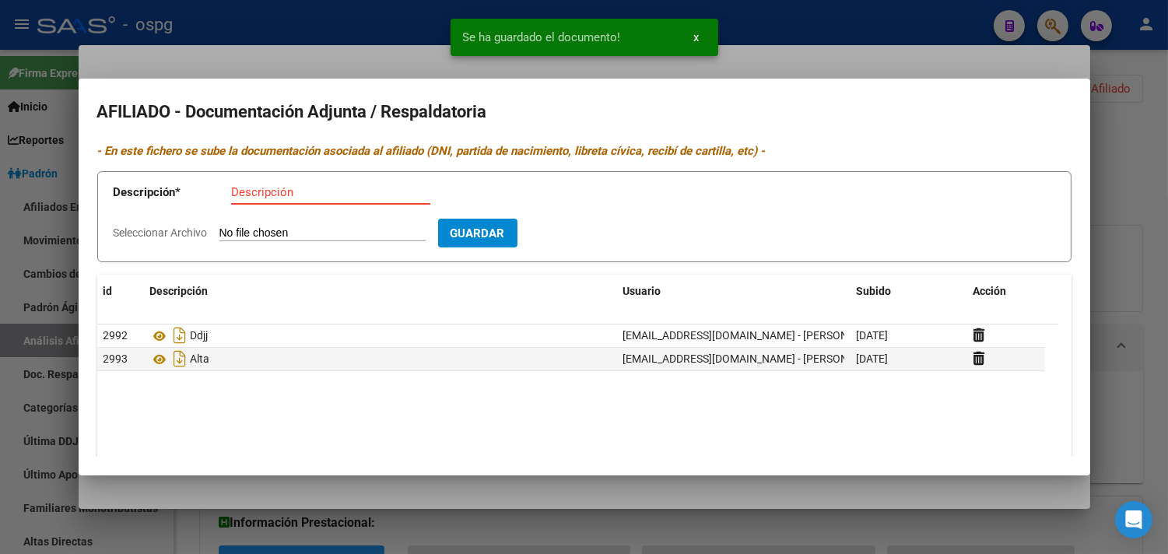
click at [258, 191] on input "Descripción" at bounding box center [330, 192] width 199 height 14
type input "recibo"
click at [285, 228] on input "Seleccionar Archivo" at bounding box center [322, 233] width 206 height 15
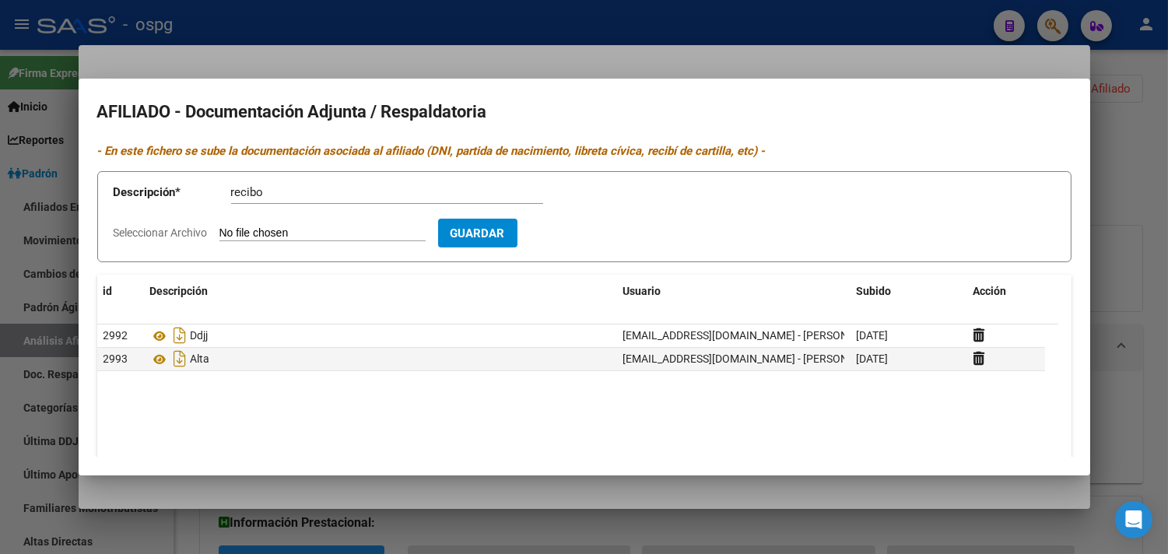
type input "C:\fakepath\recibo christian.jpg"
click at [592, 239] on span "Guardar" at bounding box center [568, 233] width 54 height 14
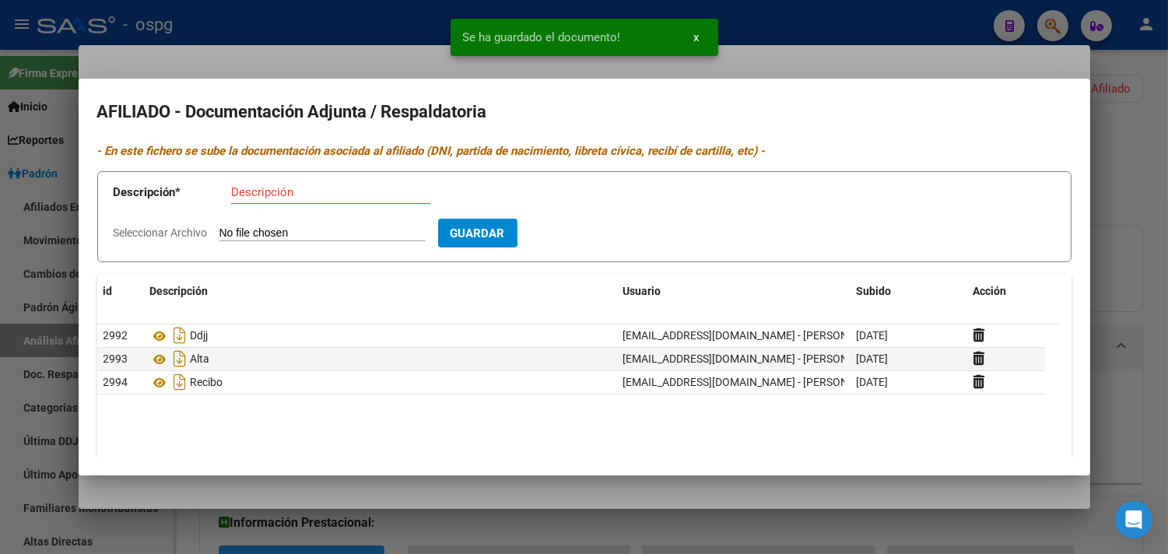
click at [236, 189] on input "Descripción" at bounding box center [330, 192] width 199 height 14
type input "dni f"
click at [247, 239] on input "Seleccionar Archivo" at bounding box center [322, 233] width 206 height 15
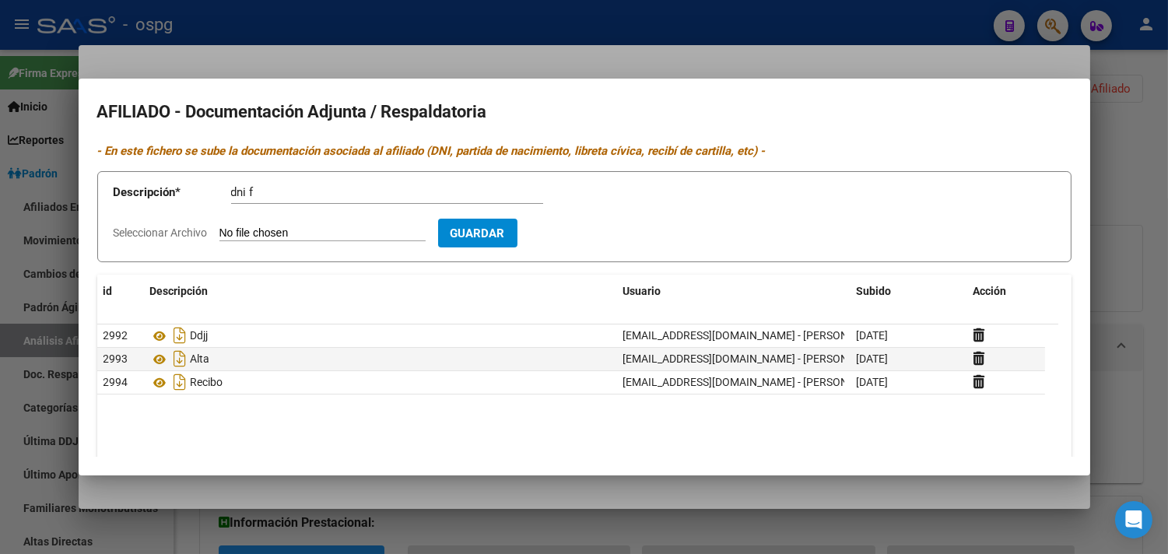
type input "C:\fakepath\dni f [DEMOGRAPHIC_DATA]jpg"
drag, startPoint x: 599, startPoint y: 231, endPoint x: 475, endPoint y: 223, distance: 123.9
click at [595, 231] on span "Guardar" at bounding box center [568, 233] width 54 height 14
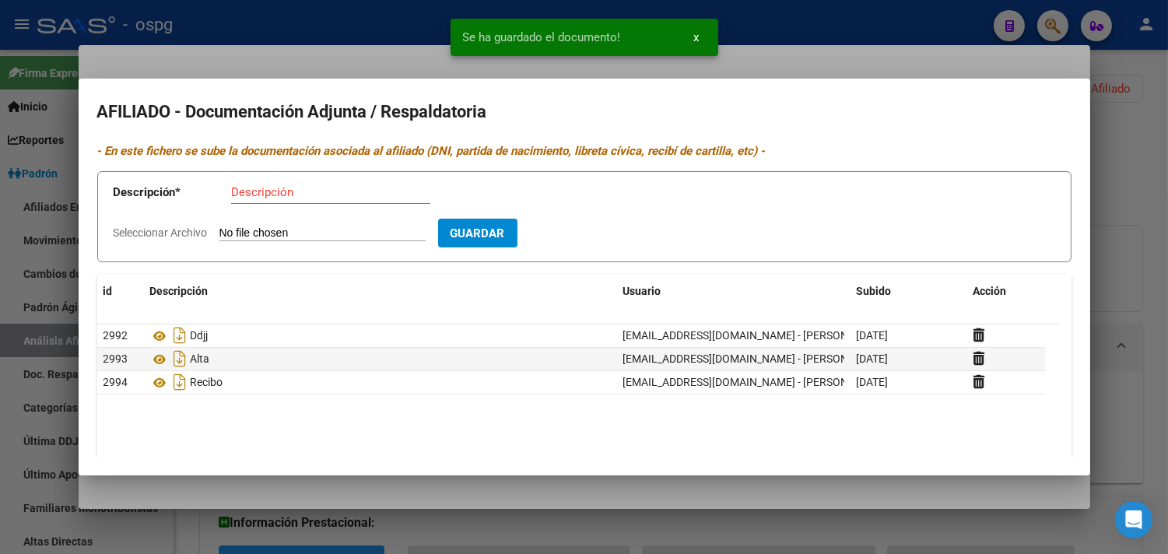
drag, startPoint x: 272, startPoint y: 193, endPoint x: 268, endPoint y: 210, distance: 17.7
click at [271, 194] on input "Descripción" at bounding box center [330, 192] width 199 height 14
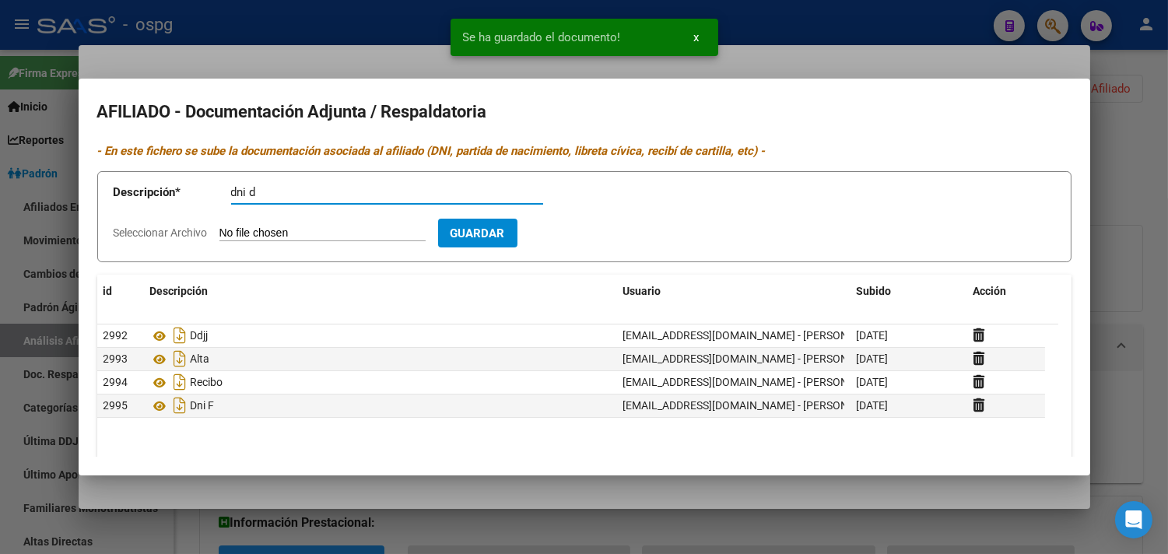
type input "dni d"
click at [280, 235] on input "Seleccionar Archivo" at bounding box center [322, 233] width 206 height 15
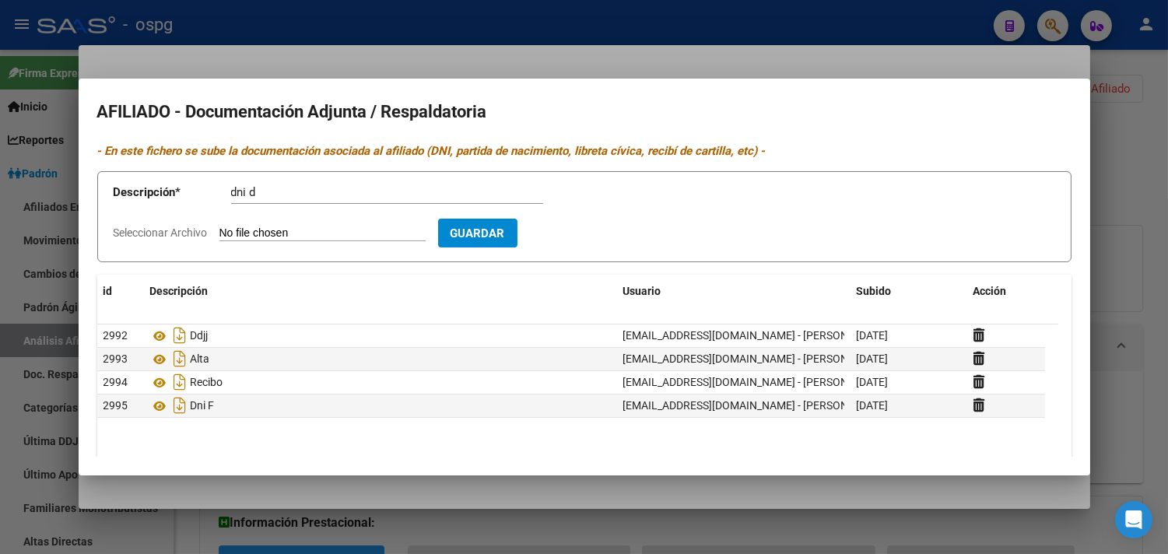
type input "C:\fakepath\dni d christian.jpg"
click at [595, 232] on span "Guardar" at bounding box center [568, 233] width 54 height 14
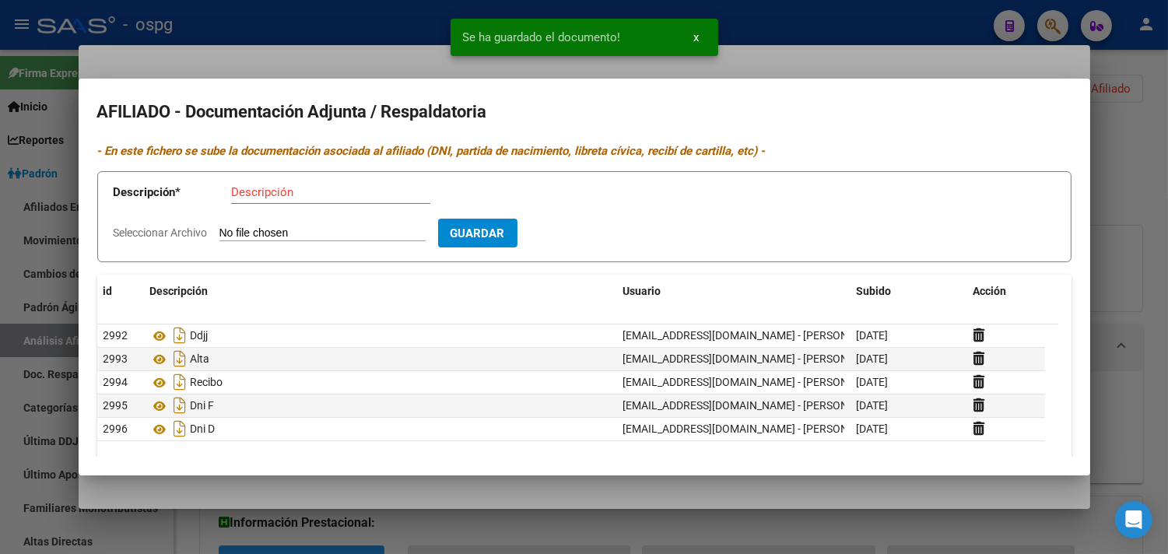
click at [241, 184] on div "Descripción" at bounding box center [330, 191] width 199 height 23
click at [241, 197] on input "Descripción" at bounding box center [330, 192] width 199 height 14
type input "nac"
click at [278, 228] on input "Seleccionar Archivo" at bounding box center [322, 233] width 206 height 15
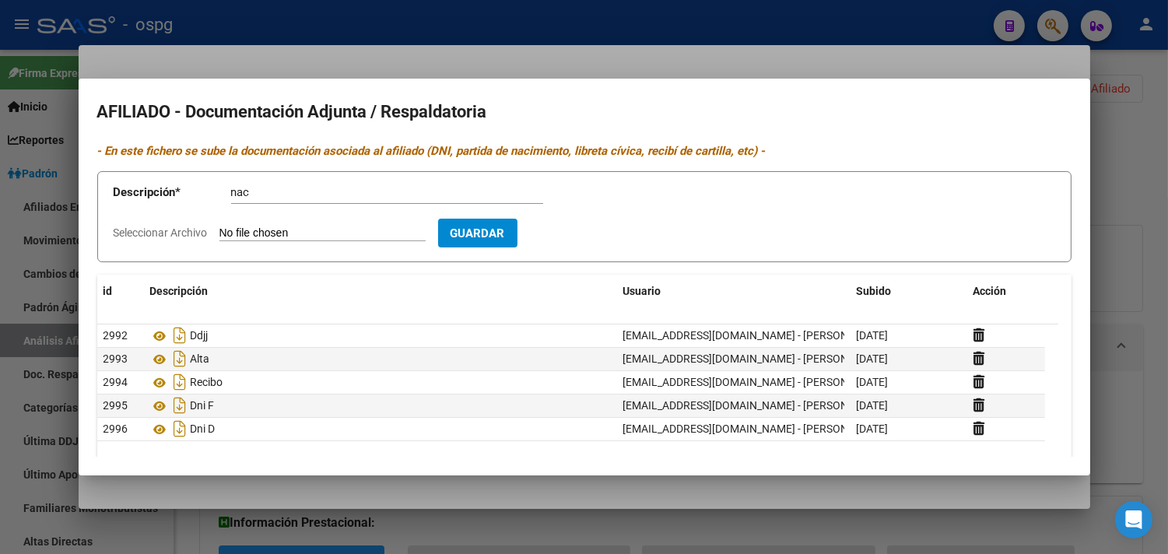
type input "C:\fakepath\nac [DEMOGRAPHIC_DATA]jpg"
drag, startPoint x: 584, startPoint y: 226, endPoint x: 574, endPoint y: 223, distance: 10.6
click at [585, 226] on span "Guardar" at bounding box center [568, 233] width 54 height 14
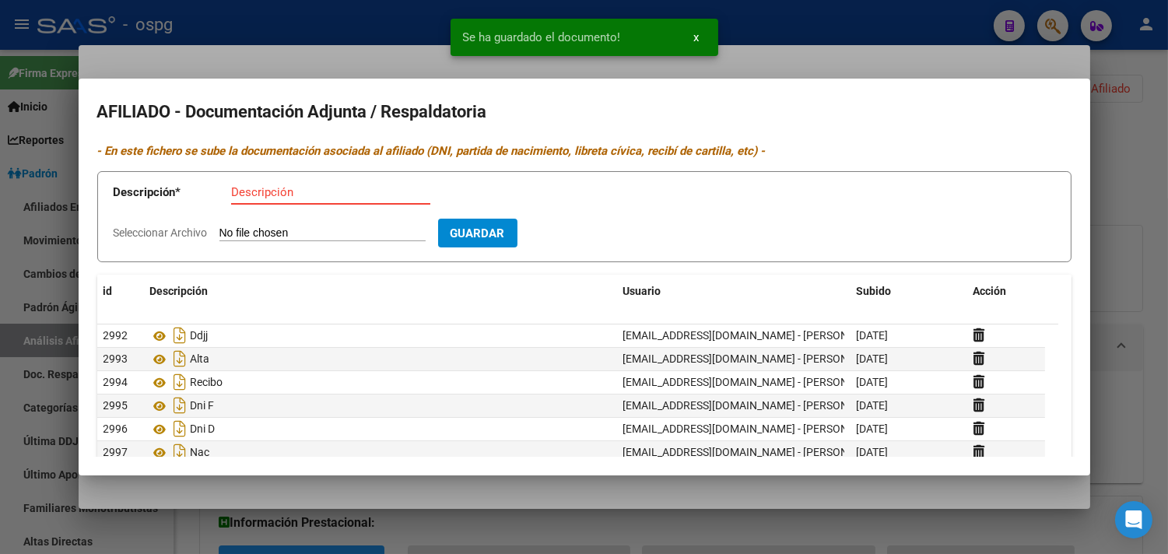
click at [232, 185] on input "Descripción" at bounding box center [330, 192] width 199 height 14
type input "cuil"
click at [236, 232] on input "Seleccionar Archivo" at bounding box center [322, 233] width 206 height 15
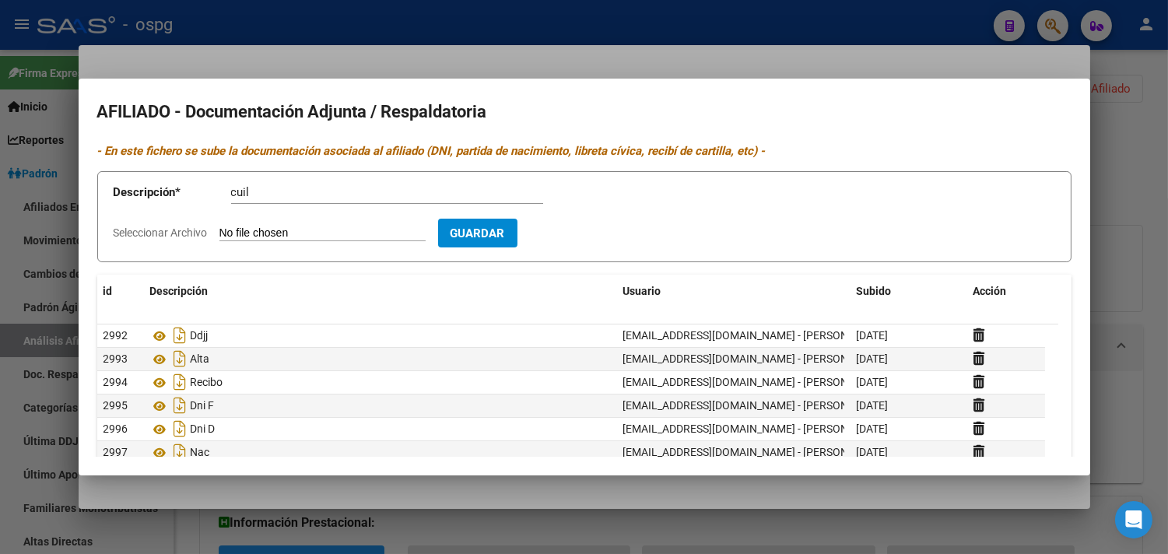
click at [260, 229] on input "Seleccionar Archivo" at bounding box center [322, 233] width 206 height 15
type input "C:\fakepath\ConstanciaDeCUIL.pdf"
click at [602, 243] on button "Guardar" at bounding box center [567, 233] width 79 height 29
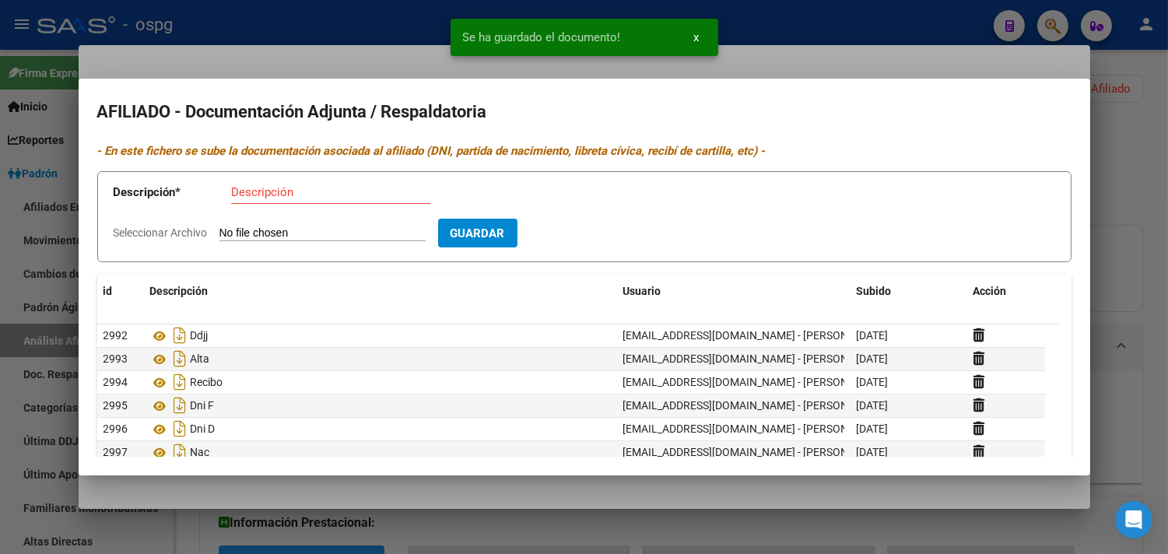
click at [216, 44] on div at bounding box center [584, 277] width 1168 height 554
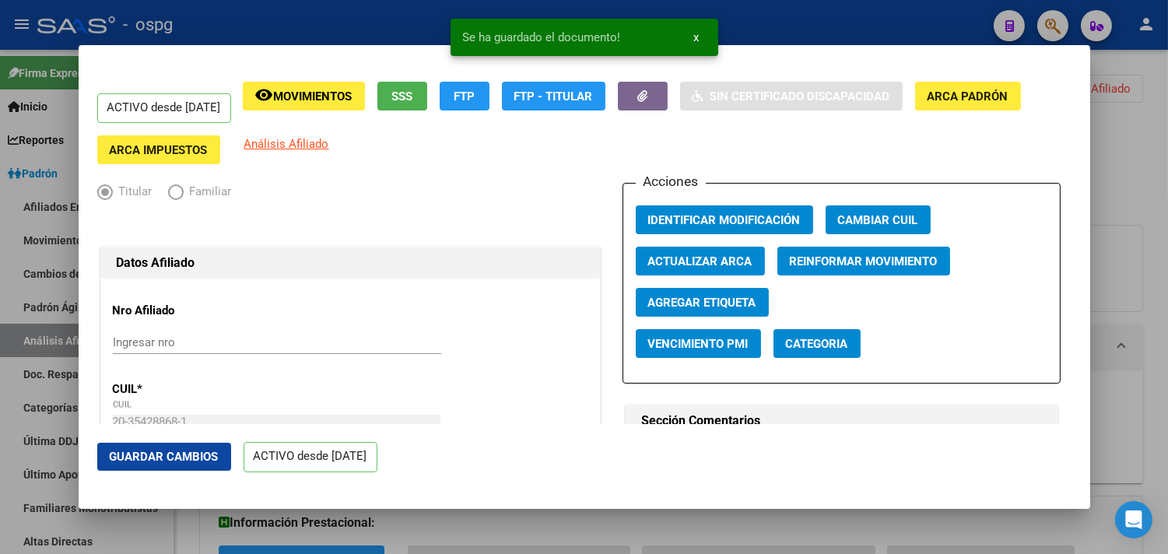
click at [682, 215] on span "Identificar Modificación" at bounding box center [724, 220] width 152 height 14
click at [149, 456] on span "Guardar Cambios" at bounding box center [164, 457] width 109 height 14
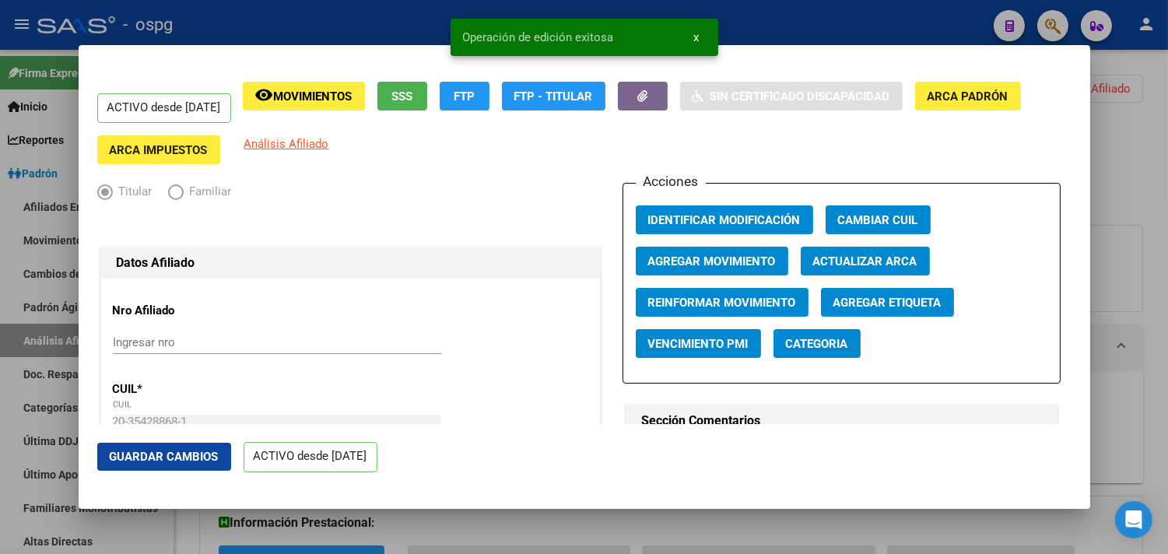
click at [201, 25] on div at bounding box center [584, 277] width 1168 height 554
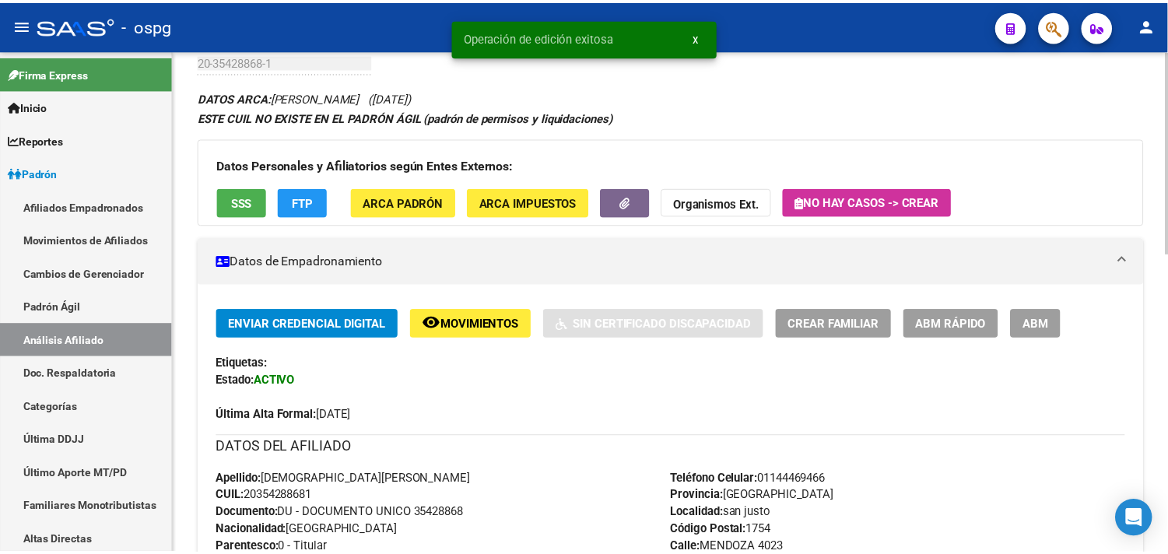
scroll to position [86, 0]
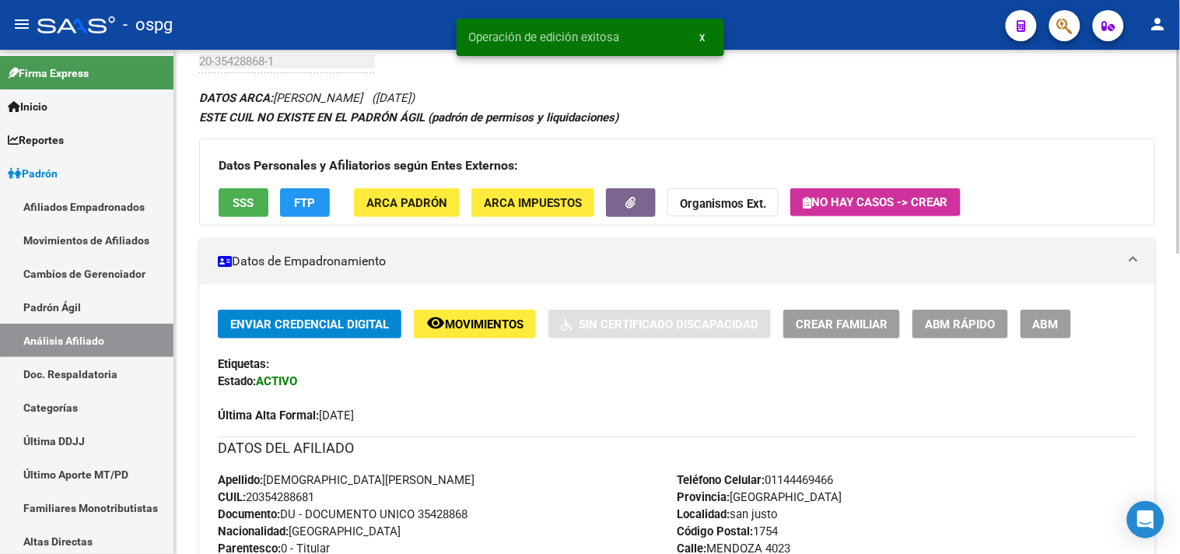
click at [853, 325] on span "Crear Familiar" at bounding box center [842, 324] width 92 height 14
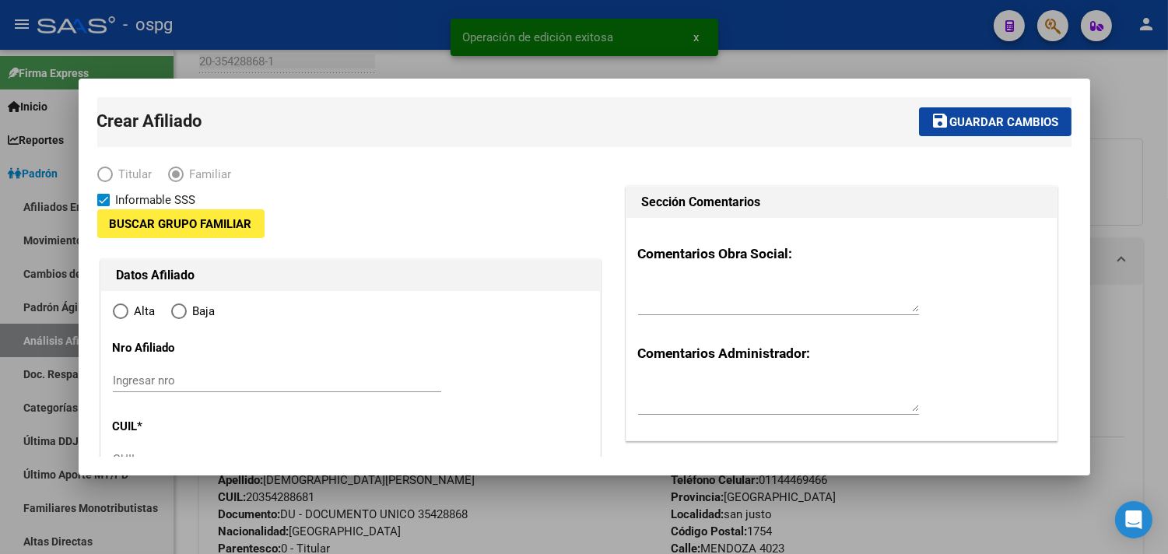
type input "30-65589850-2"
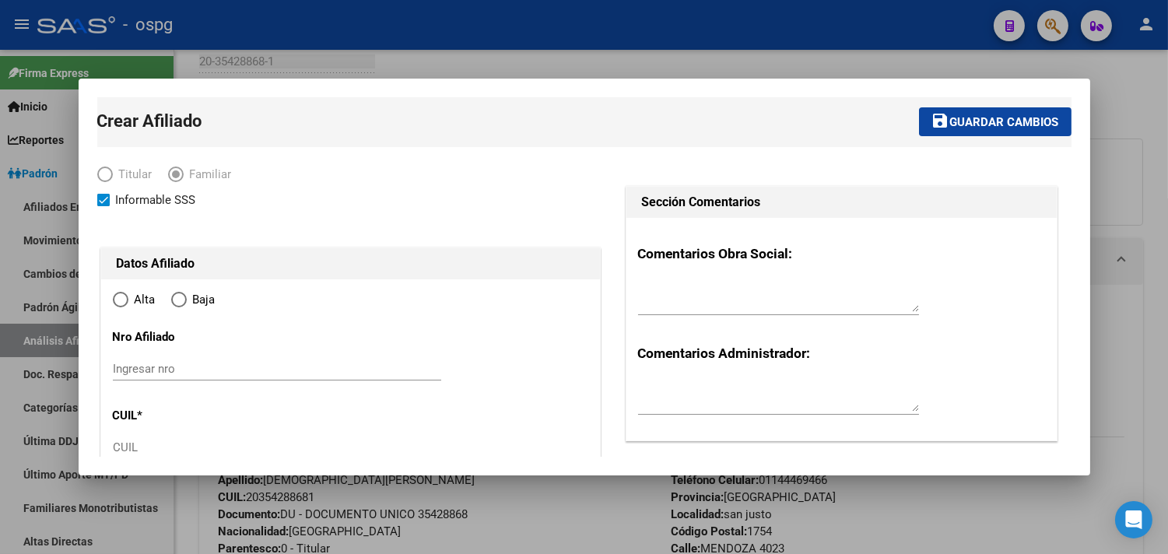
type input "san justo"
type input "1754"
type input "MENDOZA"
type input "4023"
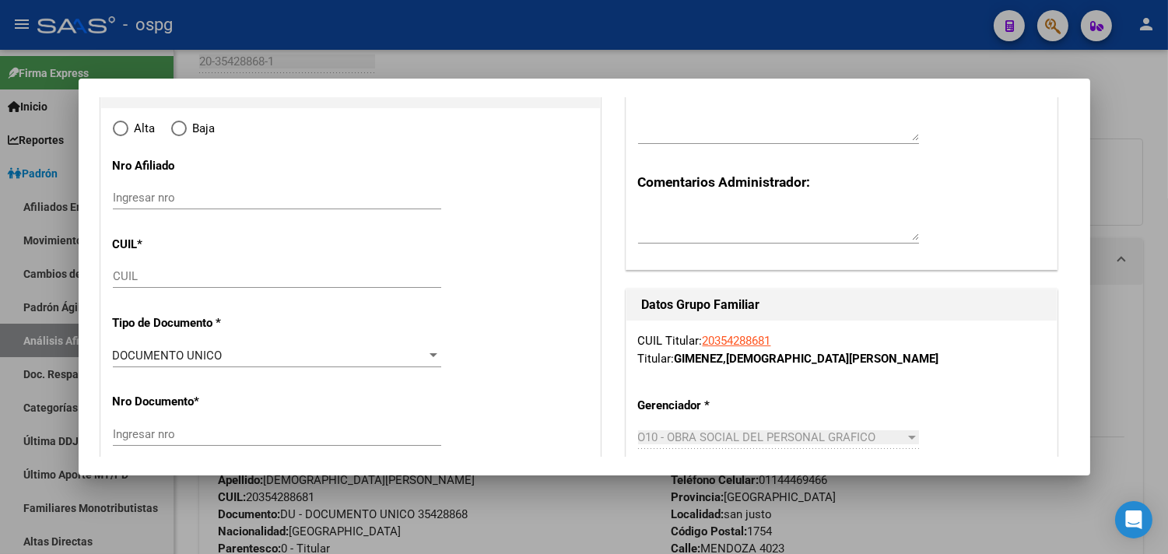
scroll to position [173, 0]
radio input "true"
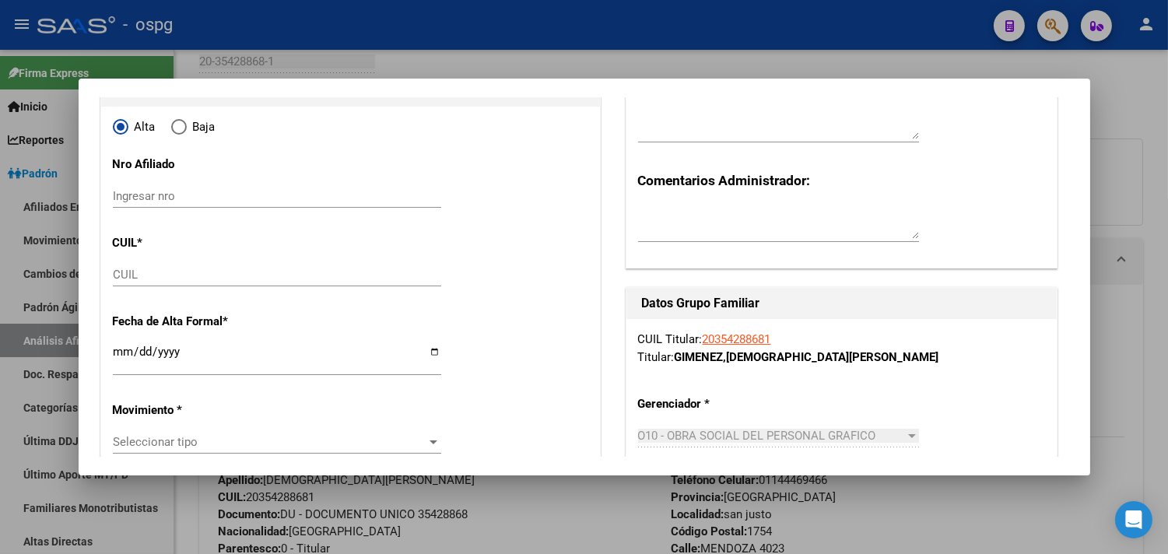
click at [153, 284] on div "CUIL" at bounding box center [277, 274] width 328 height 23
type input "30-65589850-2"
click at [154, 267] on div "CUIL" at bounding box center [277, 274] width 328 height 23
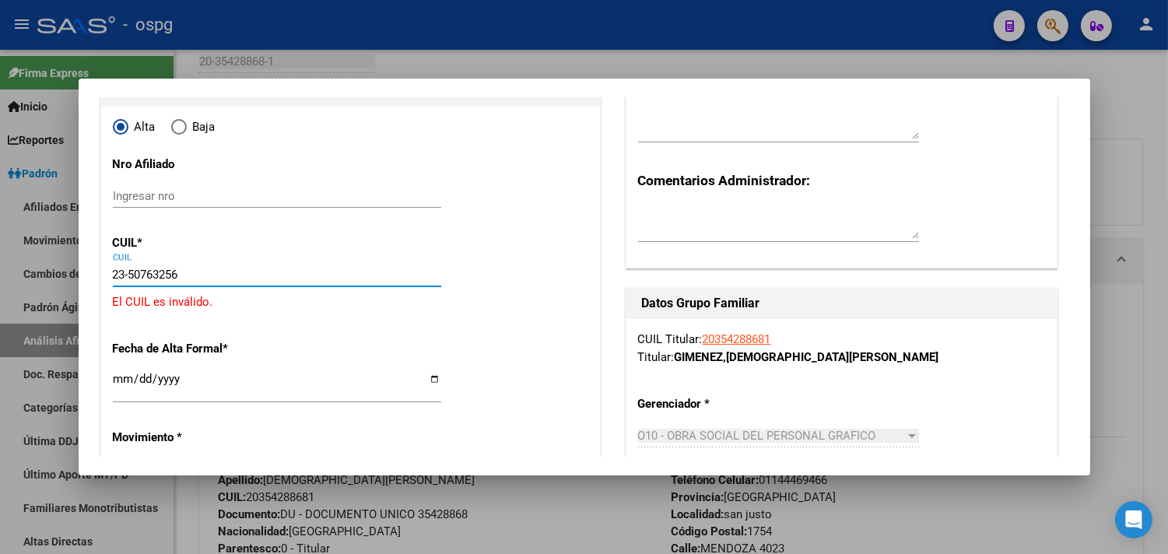
type input "23-50763256-4"
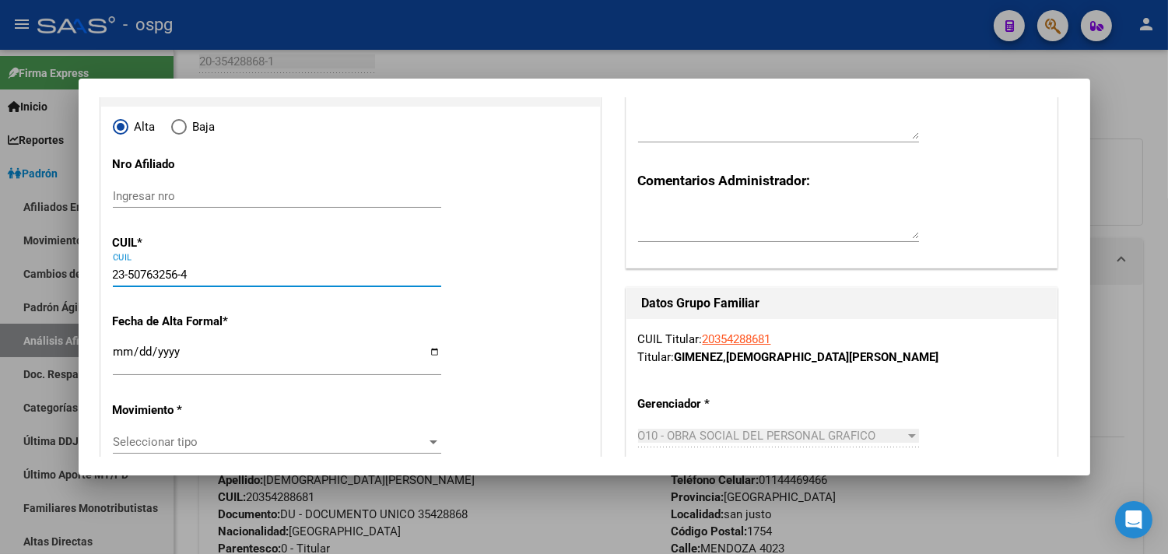
type input "50763256"
type input "GIMENEZ"
type input "[PERSON_NAME] ISABEL"
type input "[DATE]"
type input "[PERSON_NAME]"
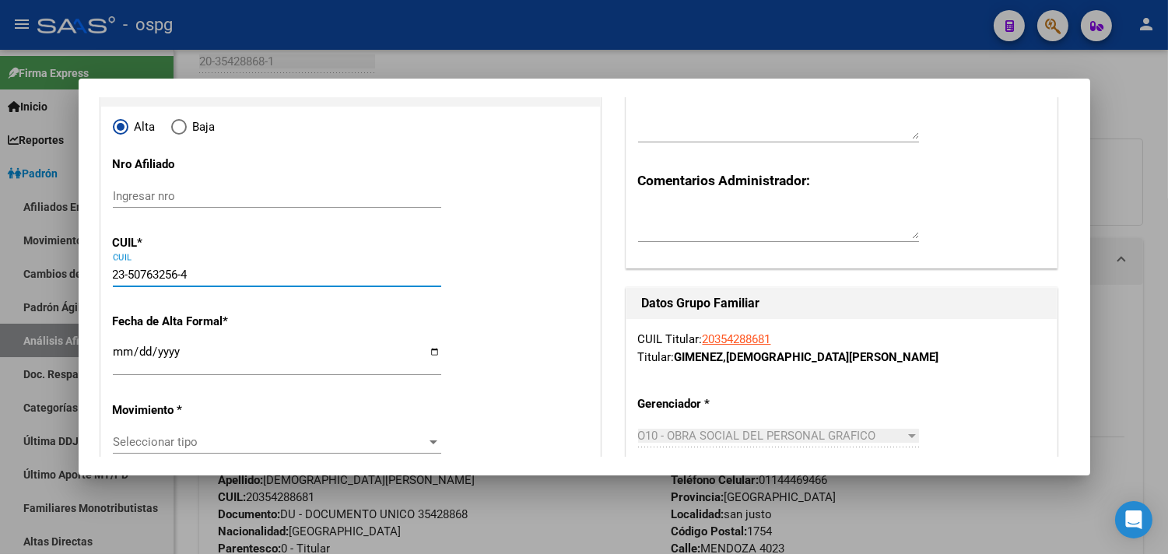
type input "1765"
type input "MALABIA"
type input "5047"
type input "23-50763256-4"
click at [125, 355] on input "Ingresar fecha" at bounding box center [277, 357] width 328 height 25
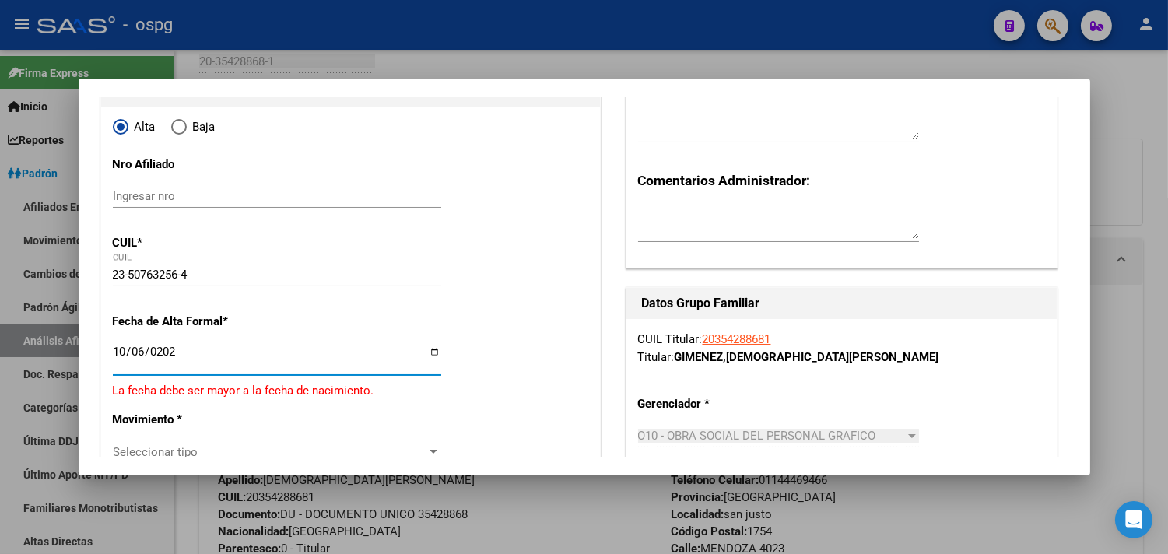
type input "[DATE]"
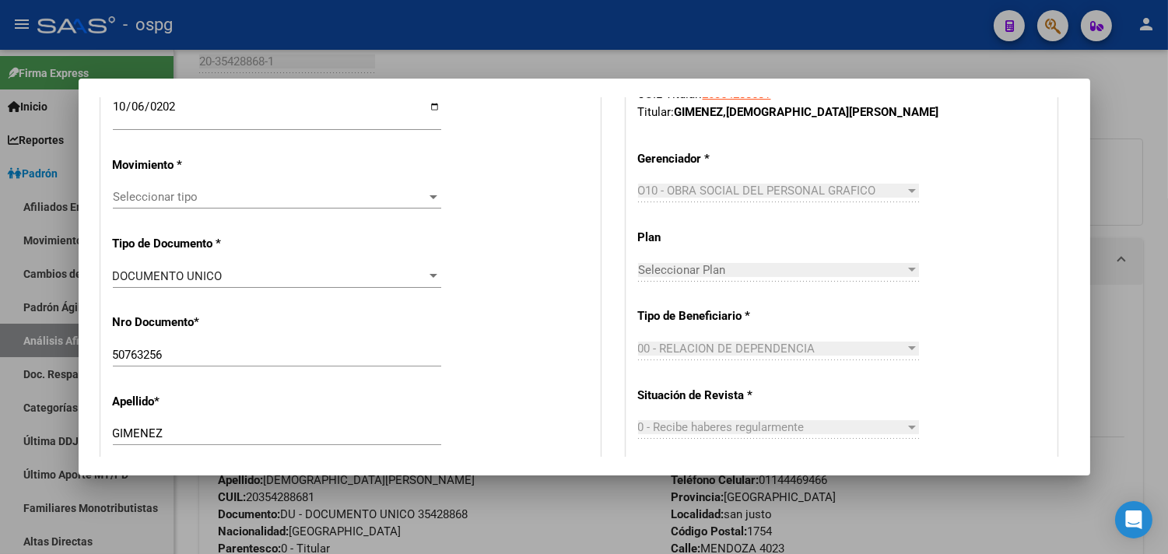
scroll to position [432, 0]
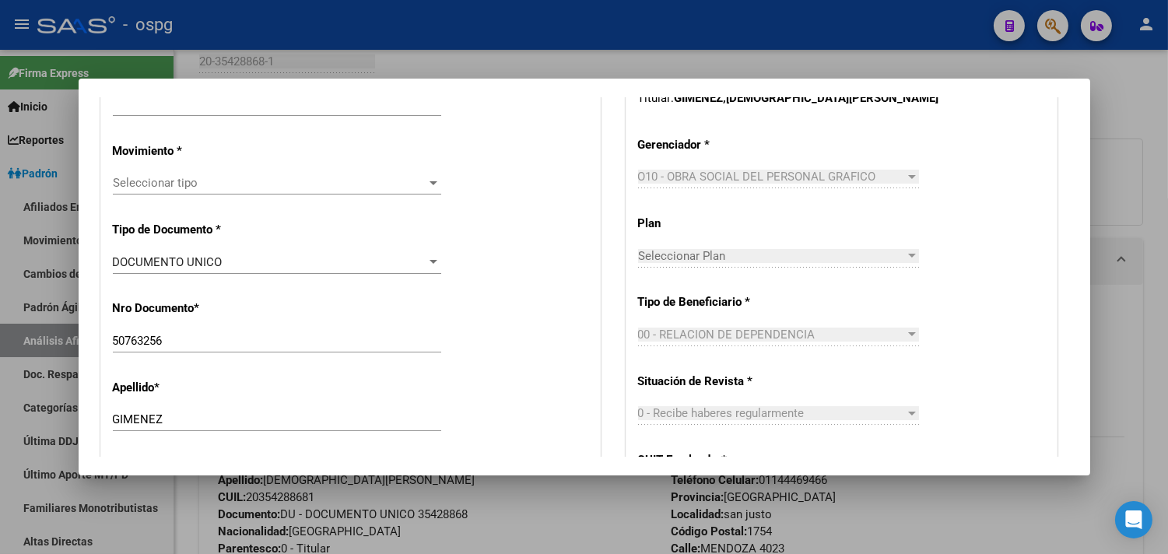
click at [165, 197] on div "Seleccionar tipo Seleccionar tipo" at bounding box center [277, 190] width 328 height 38
click at [167, 187] on span "Seleccionar tipo" at bounding box center [270, 183] width 314 height 14
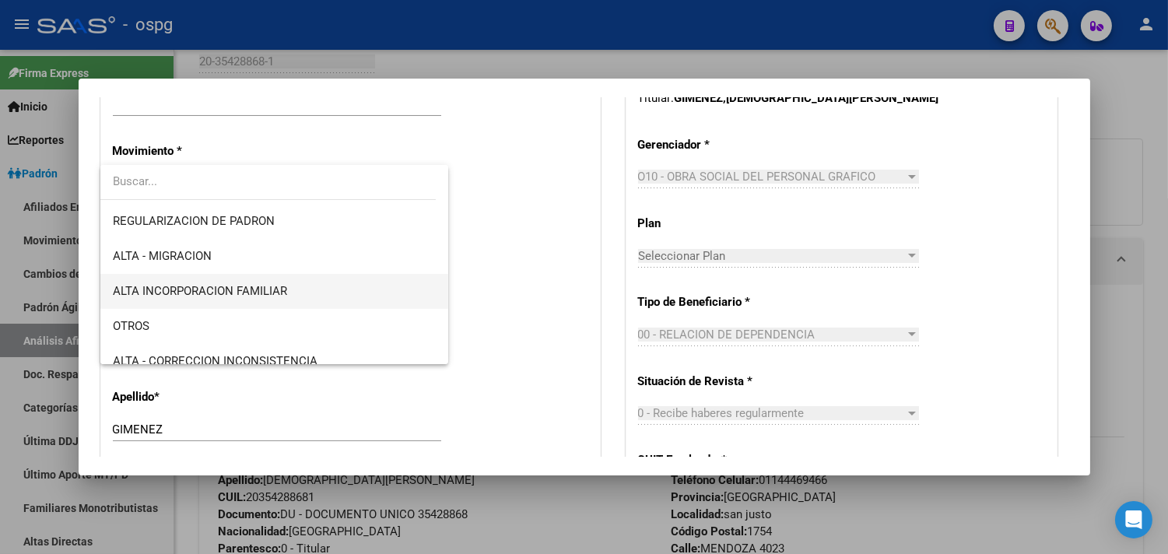
scroll to position [173, 0]
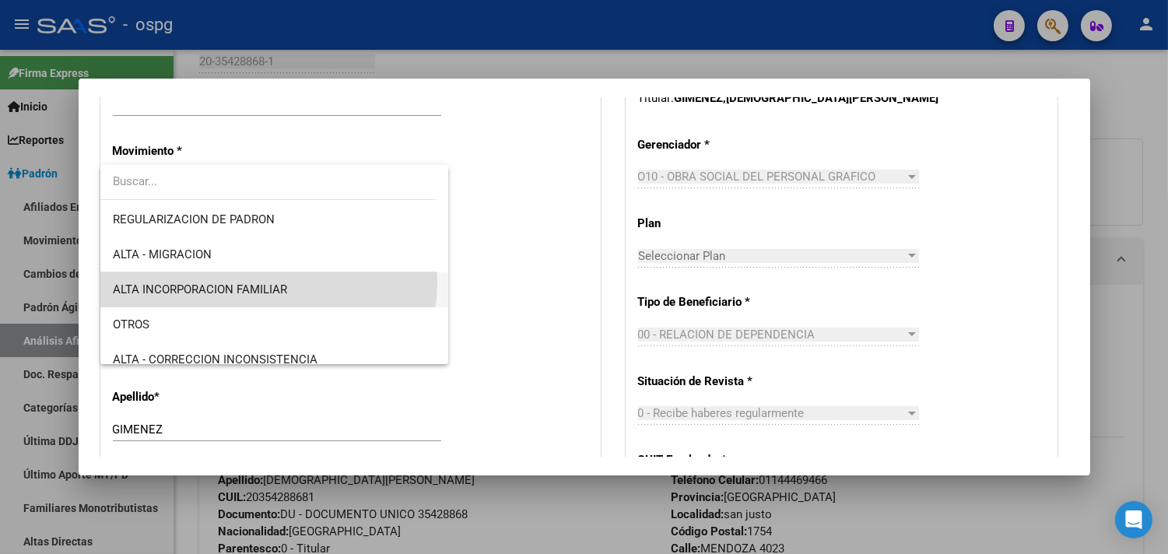
click at [262, 282] on span "ALTA INCORPORACION FAMILIAR" at bounding box center [274, 289] width 323 height 35
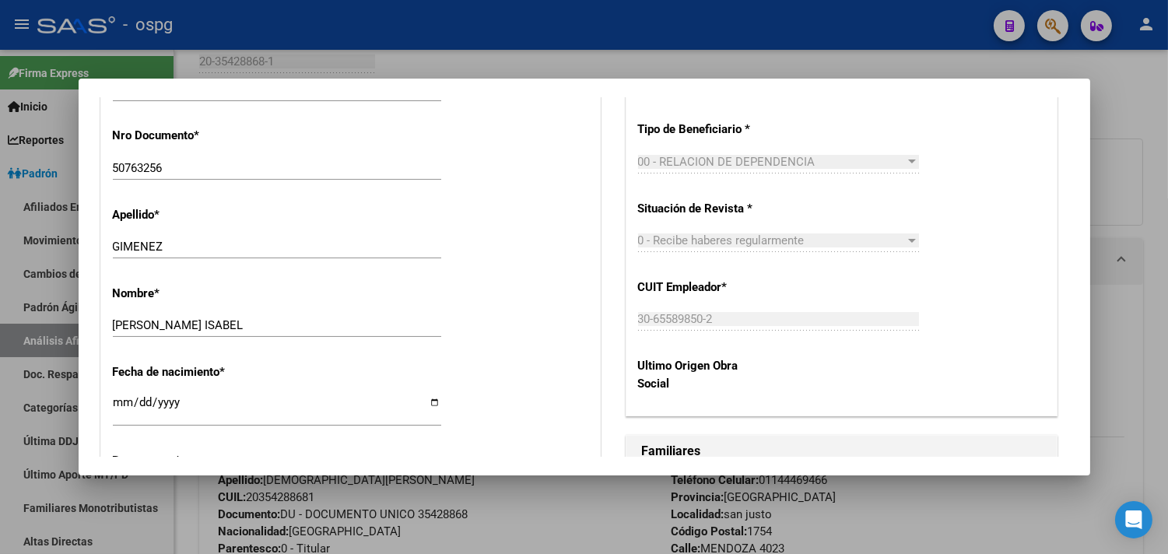
scroll to position [864, 0]
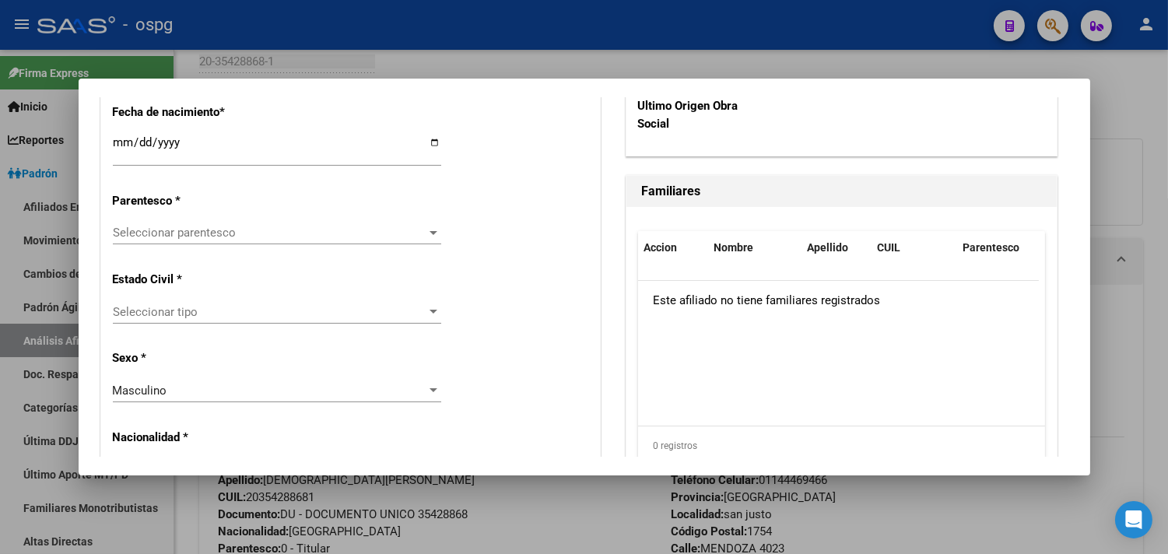
click at [197, 243] on div "Seleccionar parentesco Seleccionar parentesco" at bounding box center [277, 232] width 328 height 23
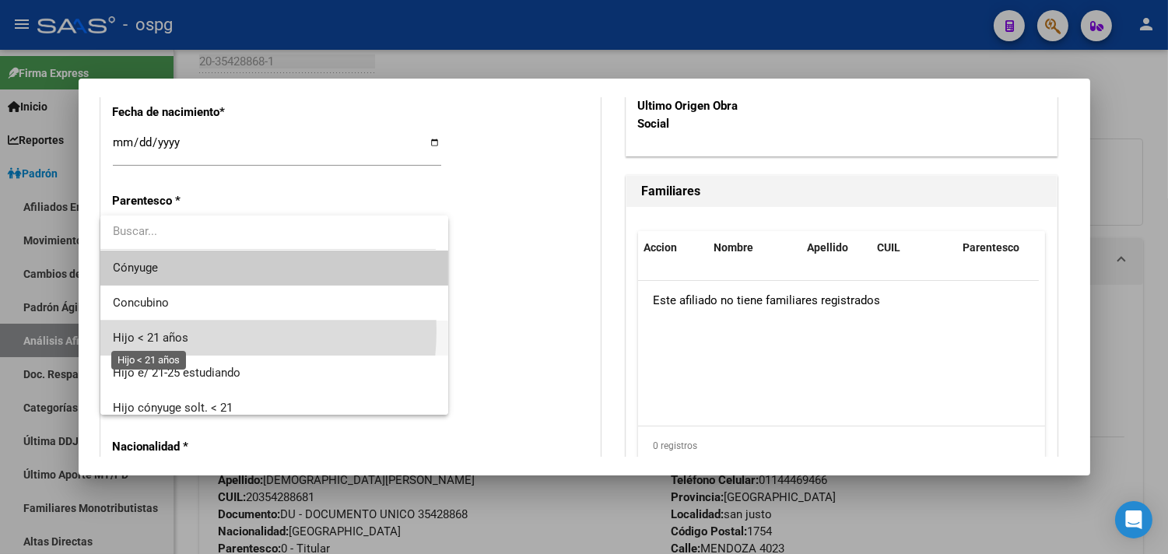
click at [165, 329] on span "Hijo < 21 años" at bounding box center [274, 337] width 323 height 35
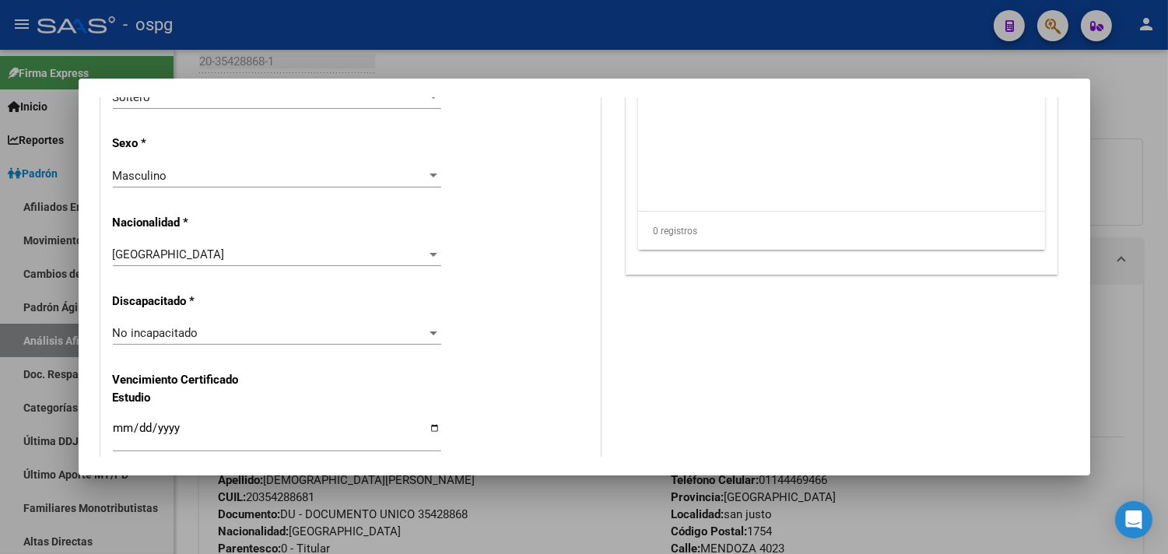
scroll to position [1037, 0]
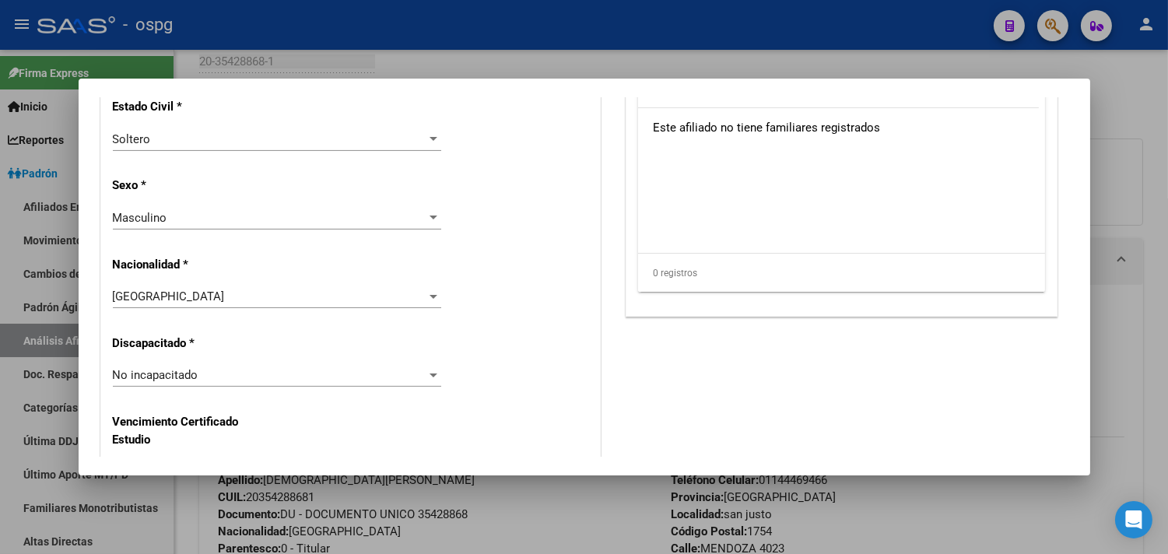
click at [142, 213] on span "Masculino" at bounding box center [140, 218] width 54 height 14
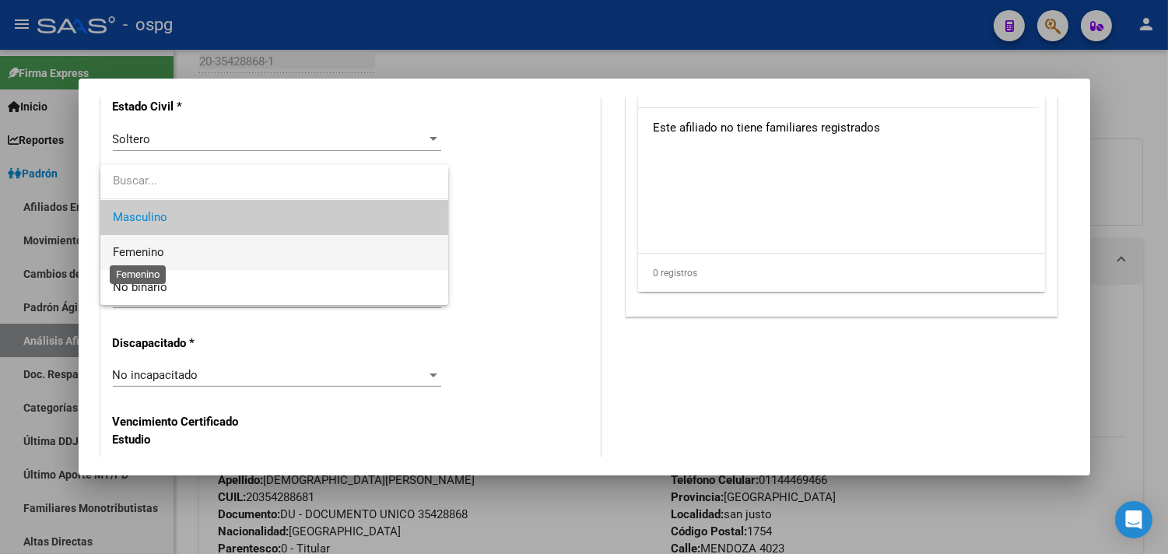
click at [142, 250] on span "Femenino" at bounding box center [138, 252] width 51 height 14
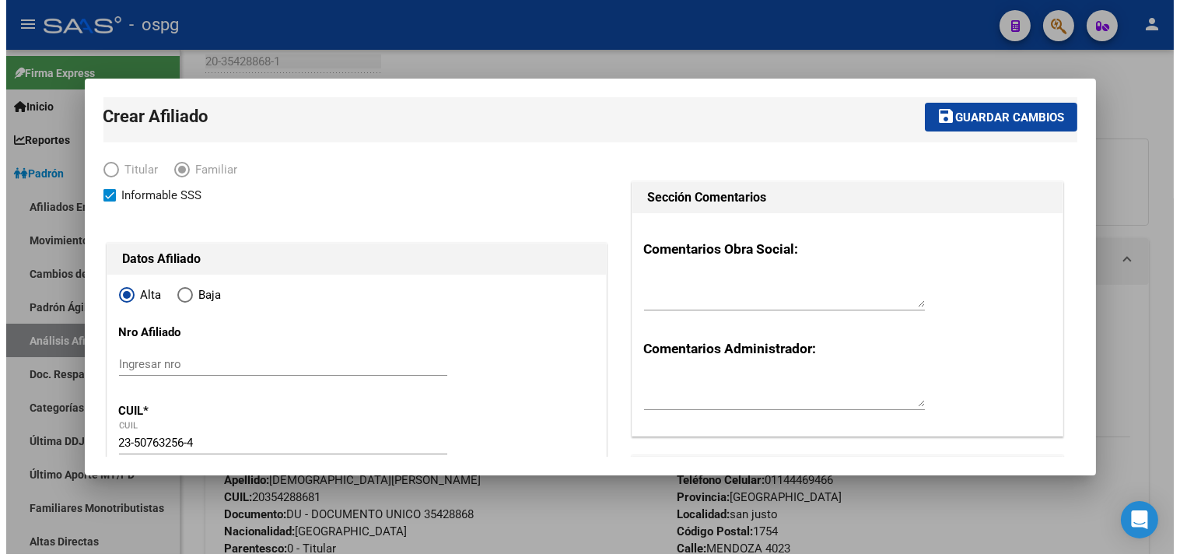
scroll to position [0, 0]
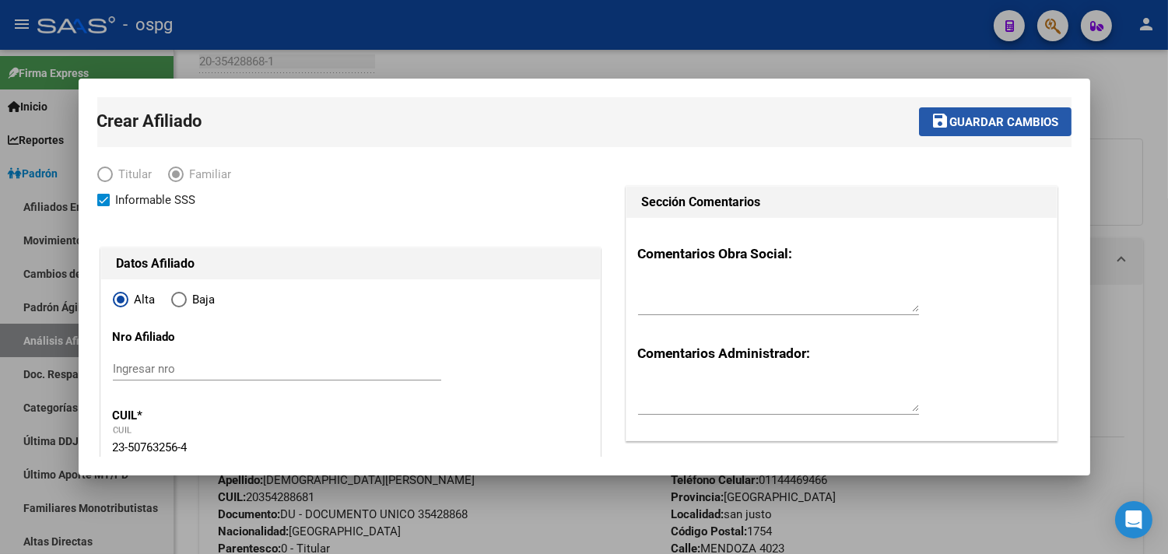
click at [950, 117] on span "Guardar cambios" at bounding box center [1004, 122] width 109 height 14
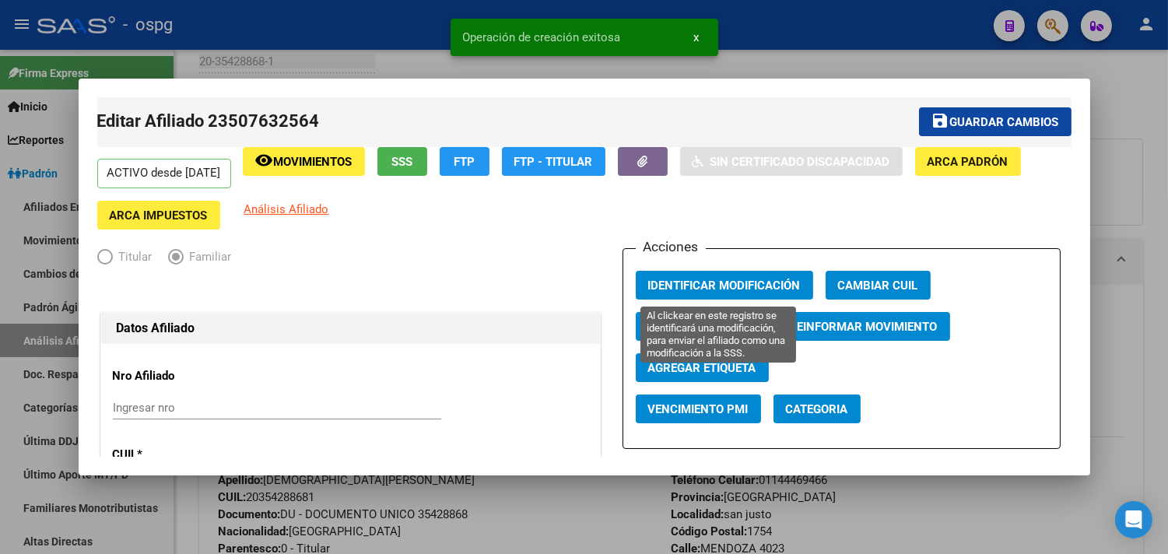
click at [716, 278] on span "Identificar Modificación" at bounding box center [724, 285] width 152 height 14
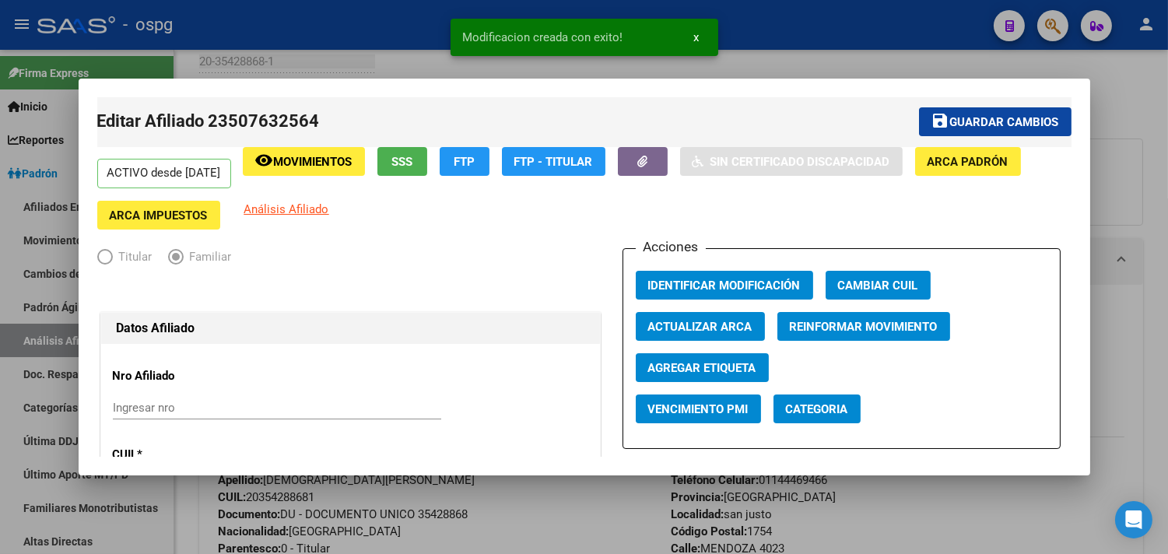
click at [182, 12] on div at bounding box center [584, 277] width 1168 height 554
